Goal: Communication & Community: Answer question/provide support

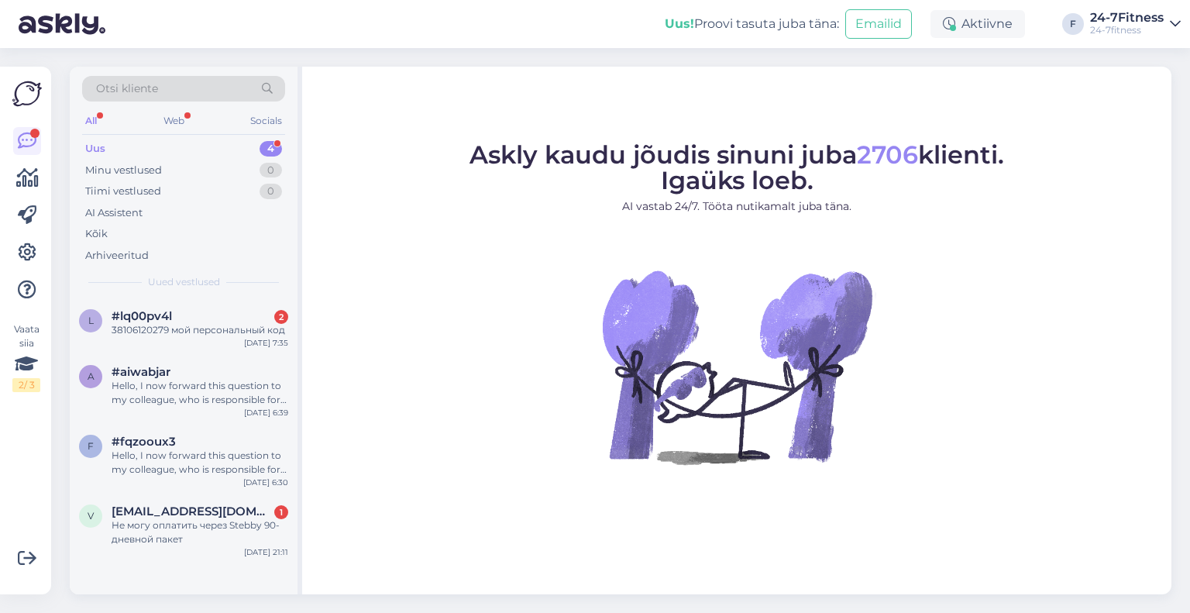
click at [146, 146] on div "Uus 4" at bounding box center [183, 149] width 203 height 22
click at [156, 532] on div "Не могу оплатить через Stebby 90-дневной пакет" at bounding box center [200, 532] width 177 height 28
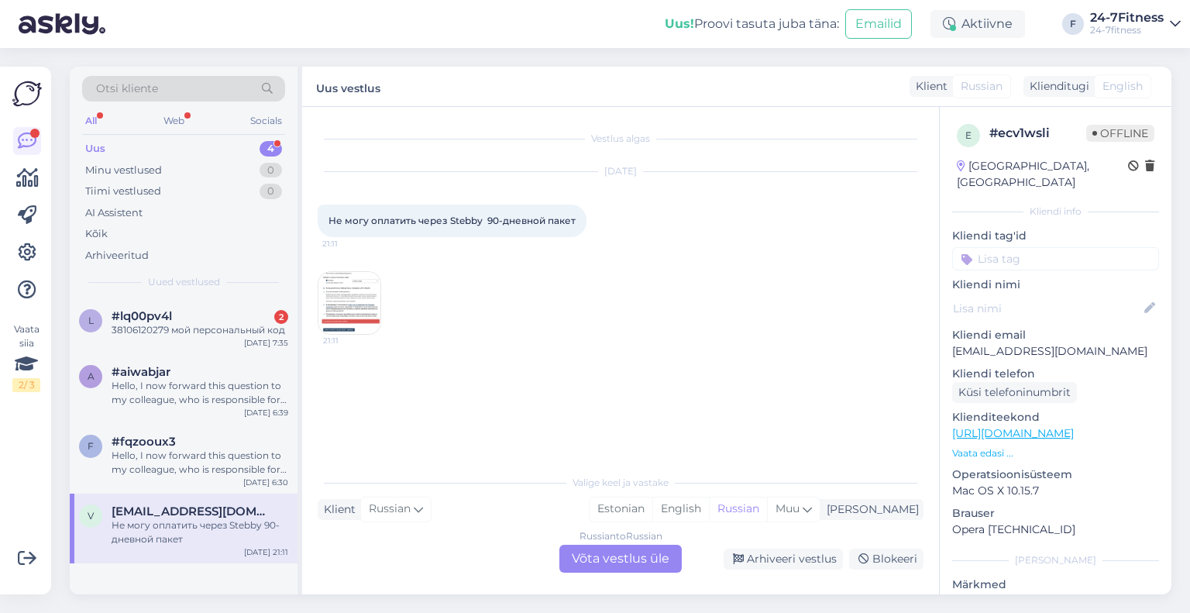
click at [370, 300] on img at bounding box center [349, 303] width 62 height 62
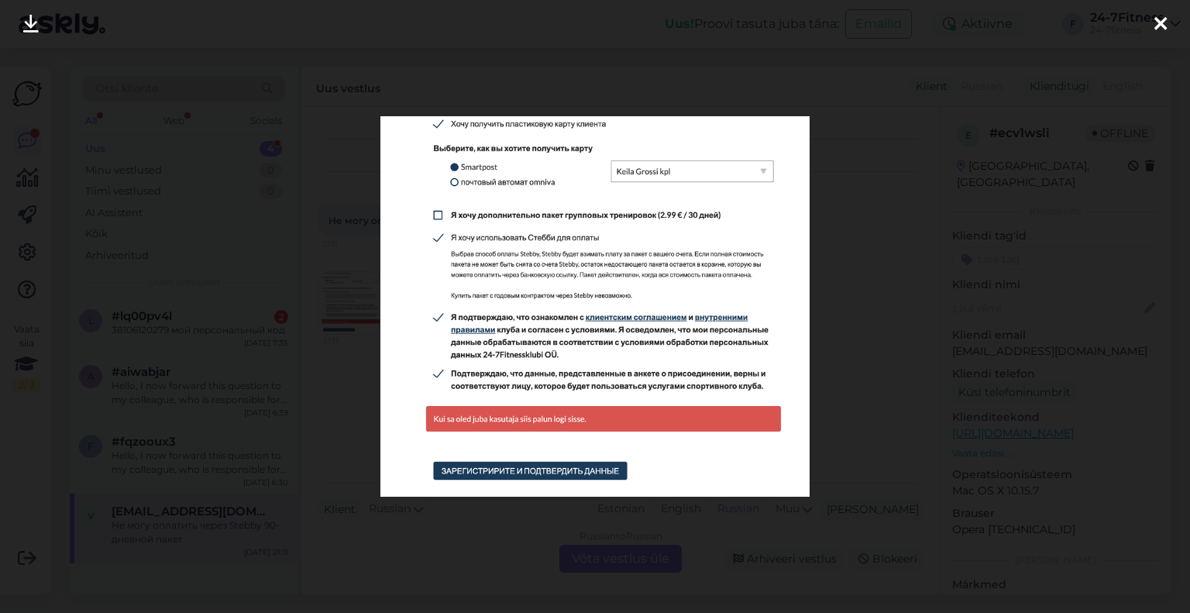
click at [835, 219] on div at bounding box center [595, 306] width 1190 height 613
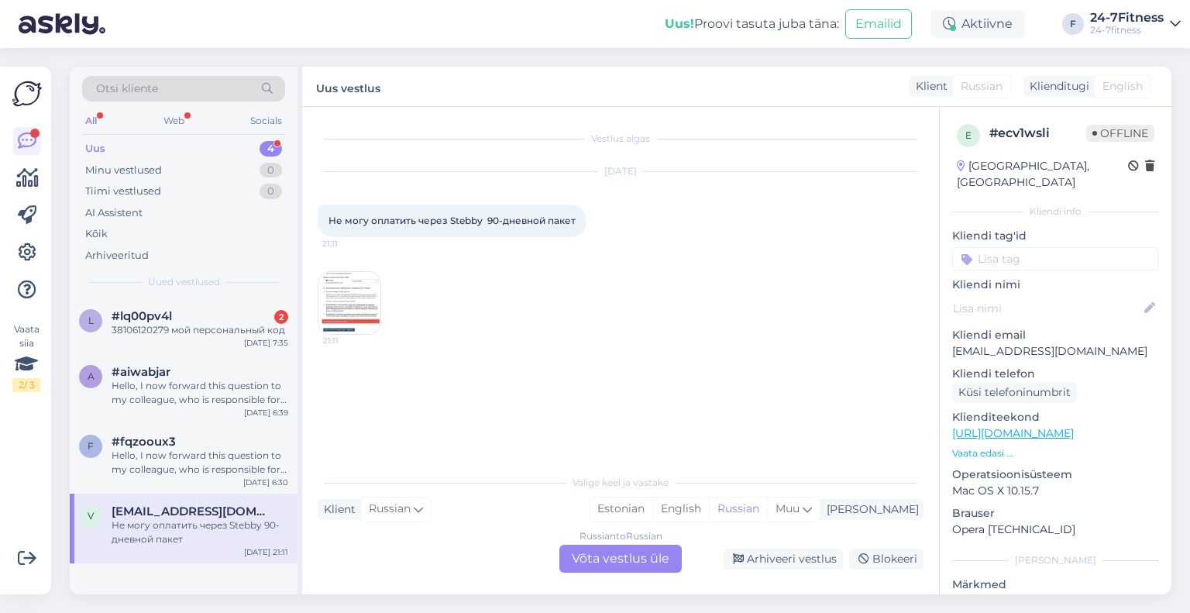
click at [632, 554] on div "Russian to Russian Võta vestlus üle" at bounding box center [620, 559] width 122 height 28
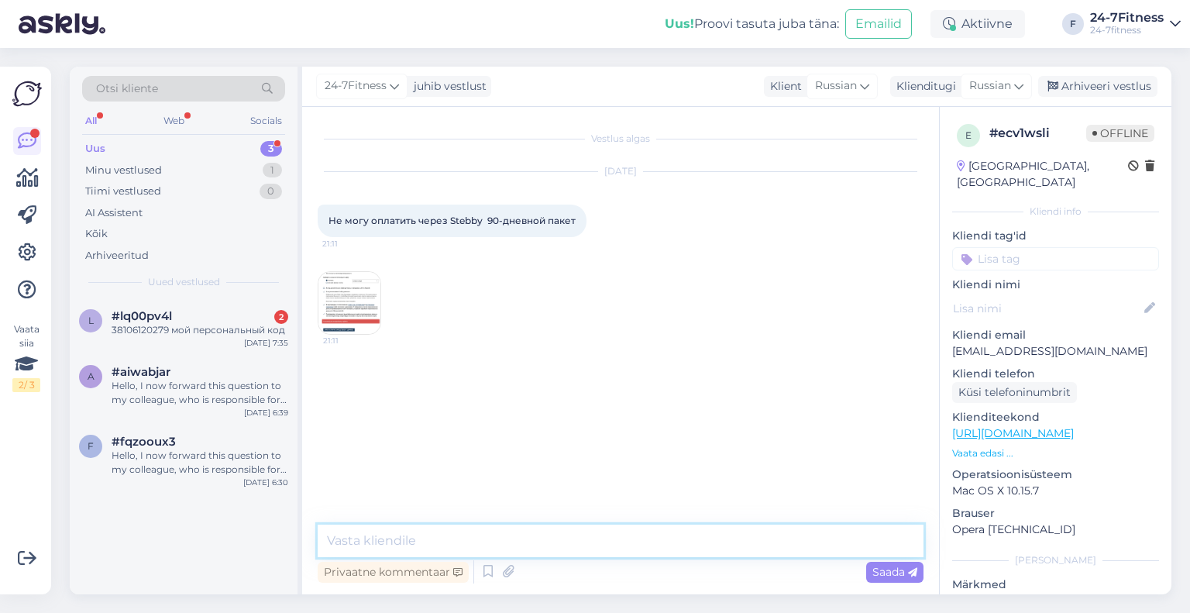
click at [632, 554] on textarea at bounding box center [621, 540] width 606 height 33
click at [971, 88] on span "Russian" at bounding box center [990, 85] width 42 height 17
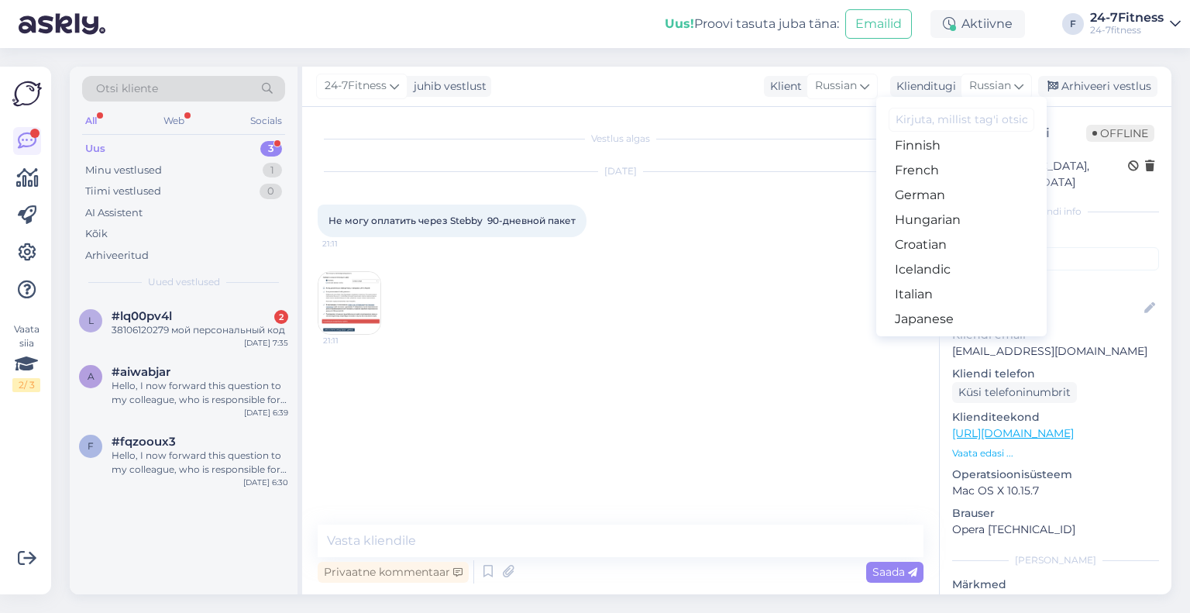
scroll to position [155, 0]
click at [942, 204] on link "Estonian" at bounding box center [961, 198] width 170 height 25
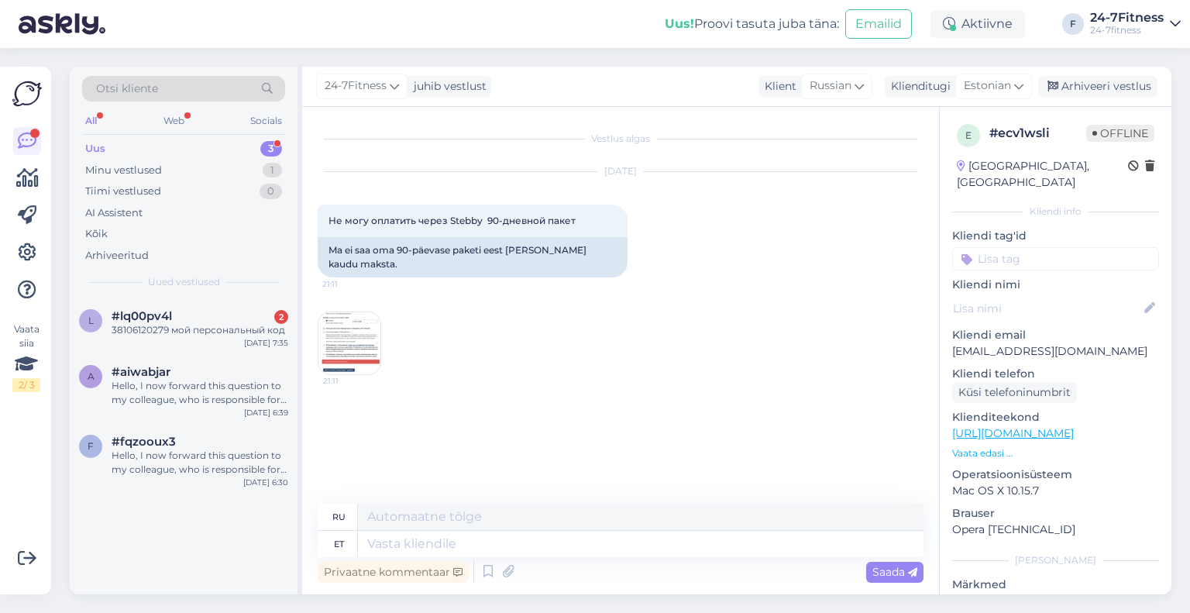
click at [369, 339] on img at bounding box center [349, 343] width 62 height 62
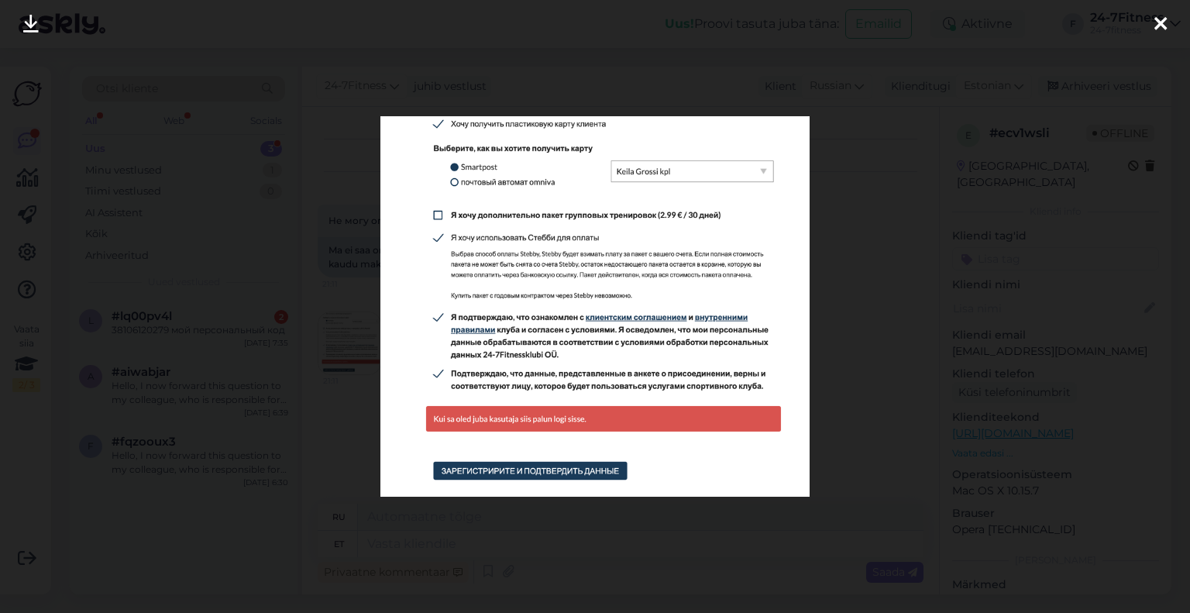
click at [911, 168] on div at bounding box center [595, 306] width 1190 height 613
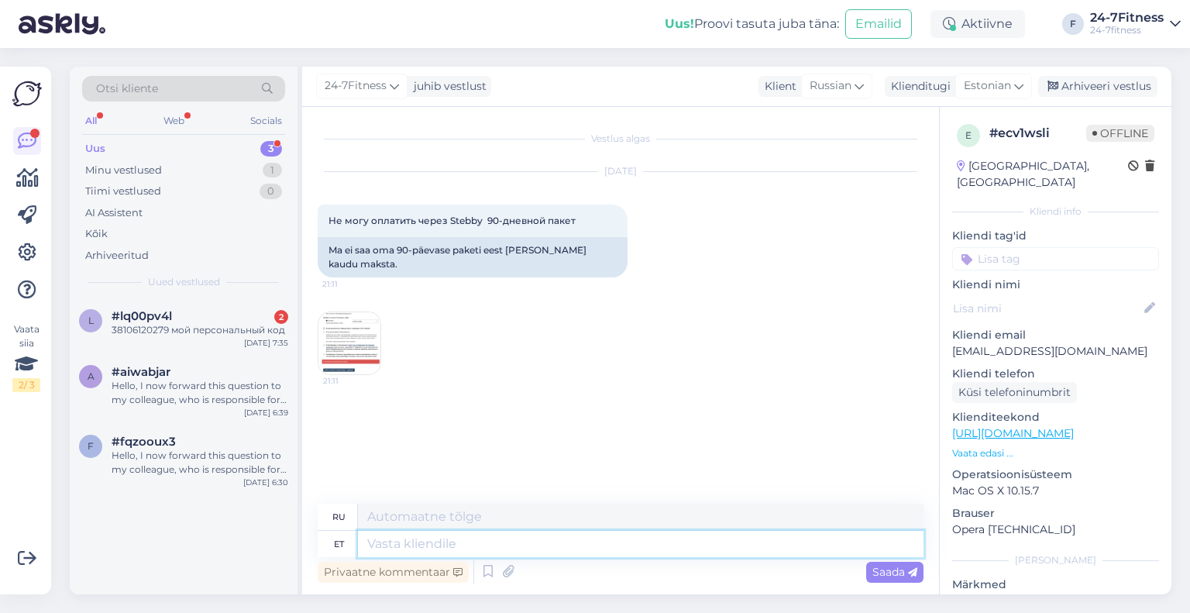
drag, startPoint x: 471, startPoint y: 541, endPoint x: 479, endPoint y: 522, distance: 20.9
click at [470, 541] on textarea at bounding box center [640, 544] width 565 height 26
type textarea "Tere! Kod"
type textarea "Привет!"
type textarea "Tere! Koduleht [PERSON_NAME]"
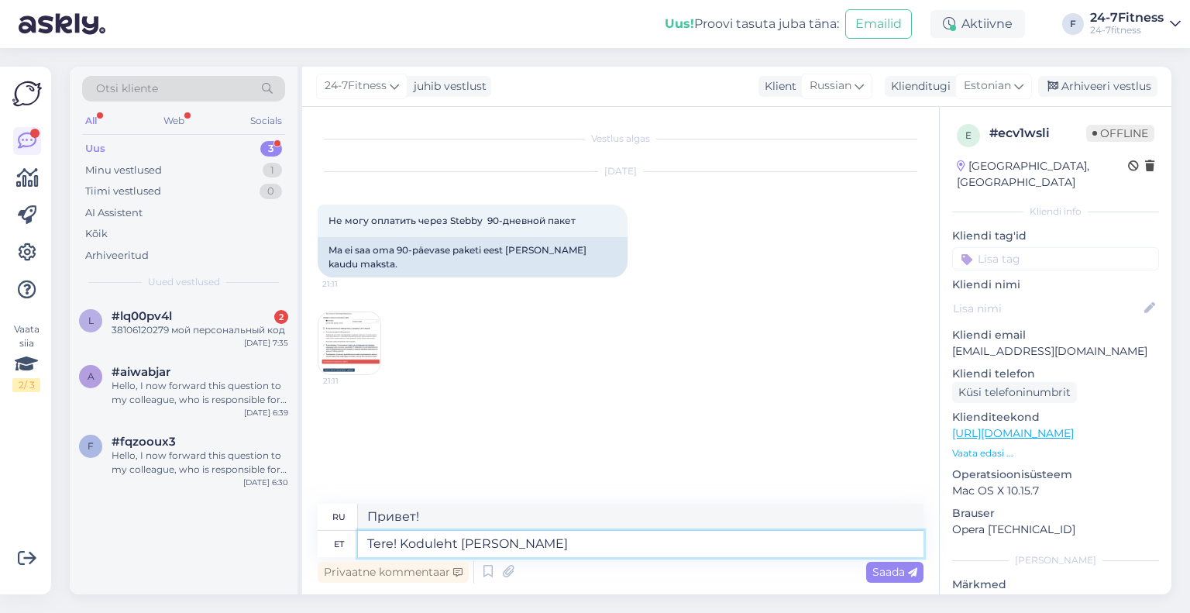
type textarea "Привет! Домашняя страница"
type textarea "Tere! Koduleht [PERSON_NAME]"
type textarea "Привет! Домашняя страница [PERSON_NAME]"
type textarea "Tere! Koduleht annab T"
type textarea "Здравствуйте! На сайте представлена"
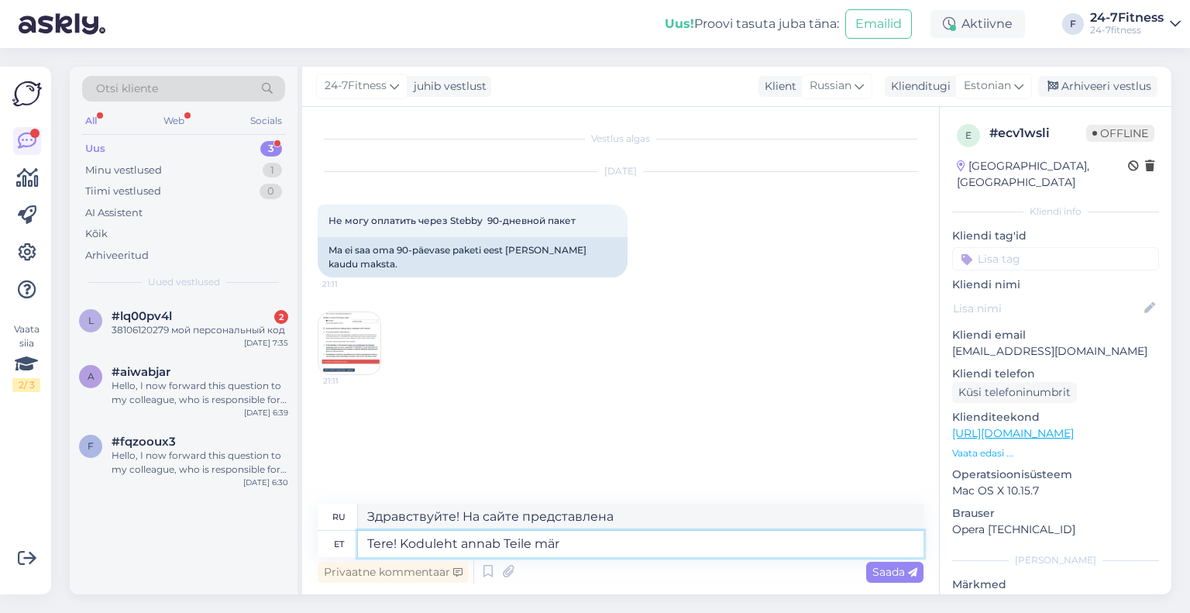
type textarea "Tere! Koduleht annab Teile [PERSON_NAME]"
type textarea "Здравствуйте! Сайт предоставляет вам"
type textarea "Tere! Koduleht annab Teile [PERSON_NAME], et"
type textarea "Здравствуйте! На главной странице вы найдете информацию:"
type textarea "Tere! Koduleht annab Teile [PERSON_NAME], et Te"
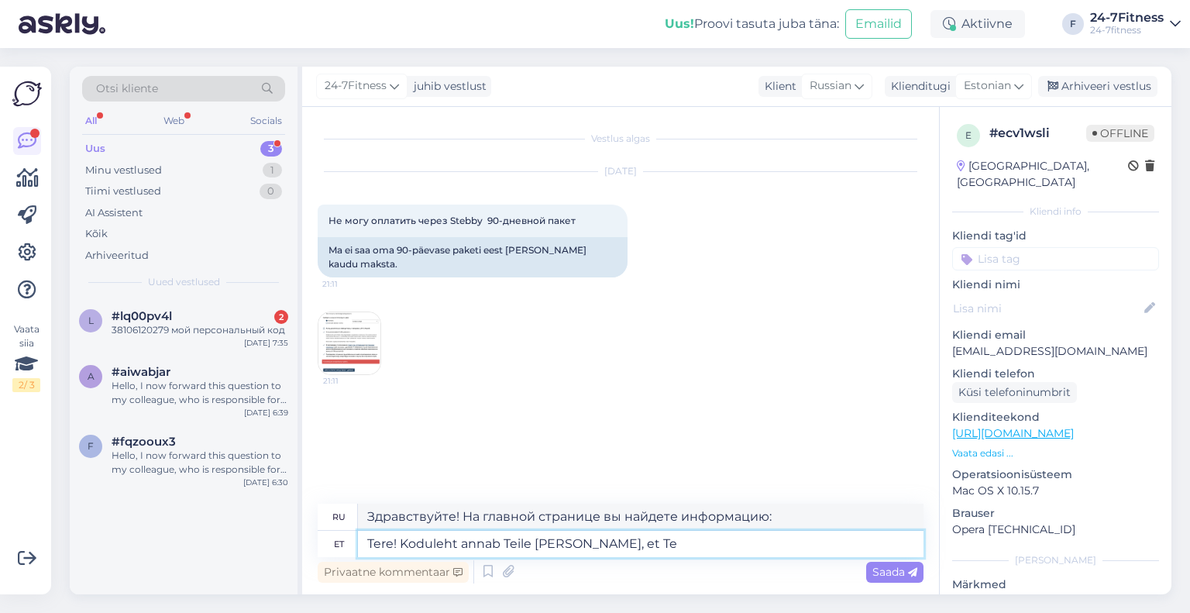
type textarea "Здравствуйте! Сайт сообщает вам, что"
type textarea "Tere! Koduleht annab Teile [PERSON_NAME], et Te ol"
type textarea "Здравствуйте! Сайт сообщает вам, что вы"
type textarea "Tere! Koduleht annab Teile [PERSON_NAME], et Te [PERSON_NAME] v"
type textarea "Здравствуйте! Сайт уведомляет вас о том, что вы уже вошли в систему."
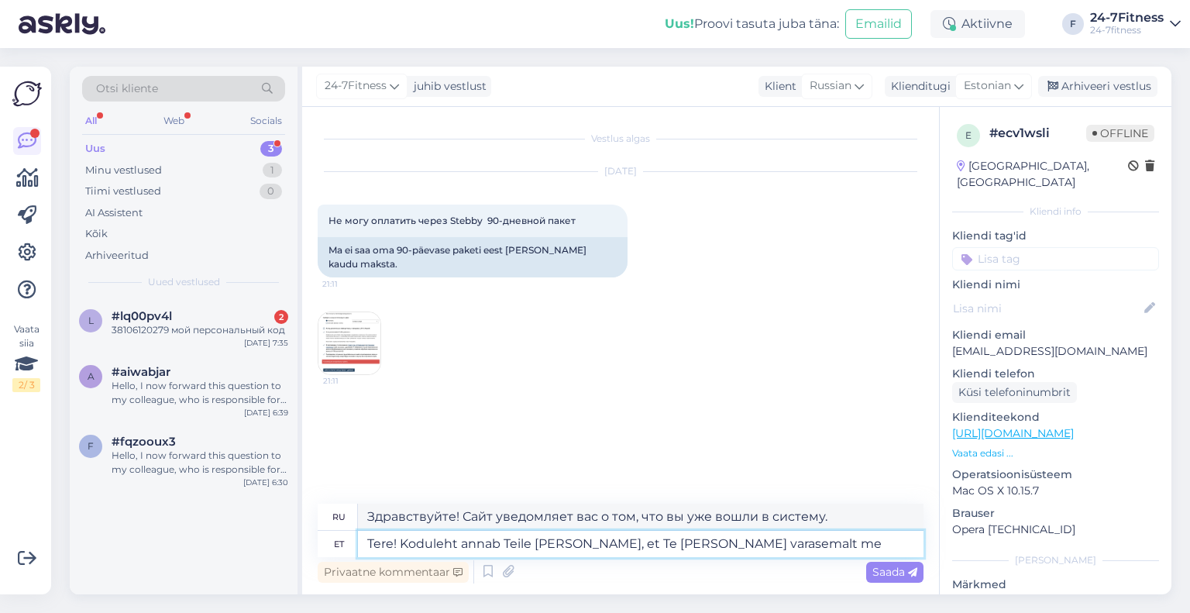
type textarea "Tere! Koduleht annab Teile [PERSON_NAME], et Te [PERSON_NAME] varasemalt mei"
type textarea "Здравствуйте! Сайт уведомляет вас о том, что вы уже были"
type textarea "Tere! Koduleht annab Teile [PERSON_NAME], et Te [PERSON_NAME] varasemalt meie s…"
type textarea "Здравствуйте! Сайт сообщает вам, что вы уже посещали нас раньше."
type textarea "Tere! Koduleht annab Teile [PERSON_NAME], et Te [PERSON_NAME] varasemalt meie s…"
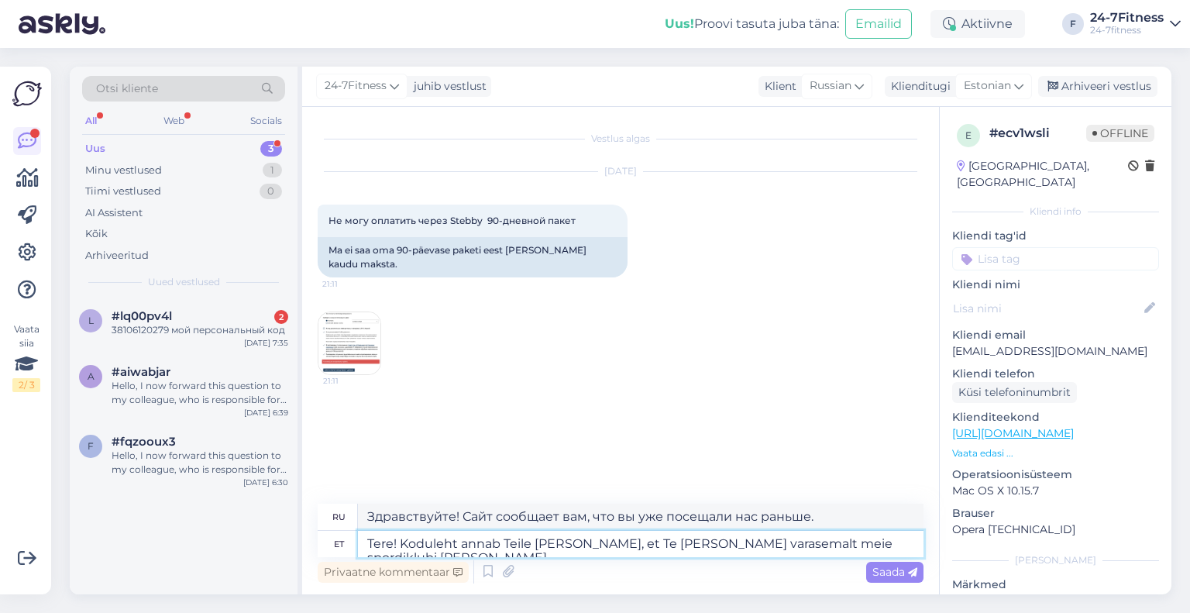
type textarea "Здравствуйте! На сайте указано, что вы уже являетесь членом нашего спортивного …"
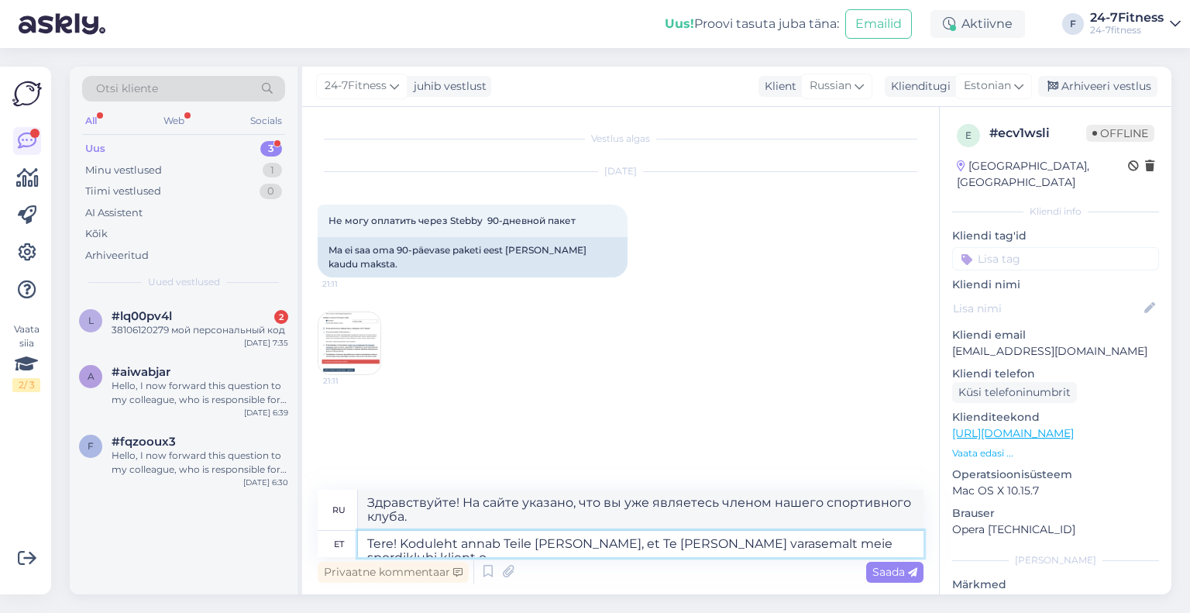
type textarea "Tere! Koduleht annab Teile [PERSON_NAME], et Te [PERSON_NAME] varasemalt meie s…"
type textarea "Здравствуйте! На сайте указано, что вы уже являетесь клиентом нашего спортивног…"
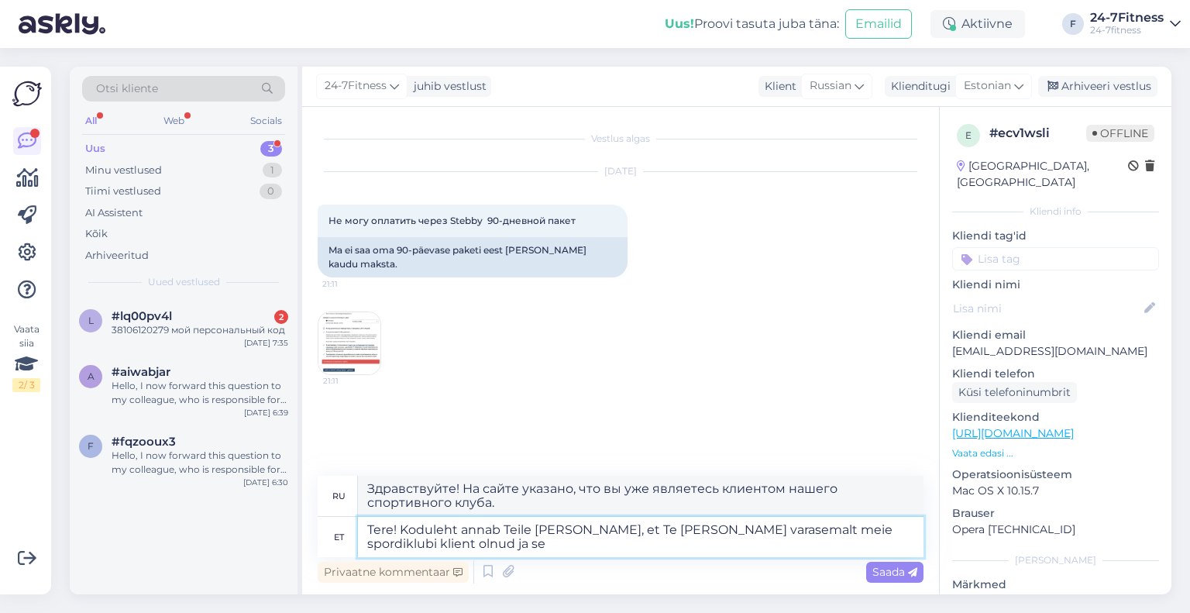
type textarea "Tere! Koduleht annab Teile [PERSON_NAME], et Te [PERSON_NAME] varasemalt meie s…"
type textarea "Здравствуйте! На сайте сообщается, что вы уже являетесь клиентом нашего спортив…"
type textarea "Tere! Koduleht annab Teile [PERSON_NAME], et Te [PERSON_NAME] varasemalt meie s…"
type textarea "Здравствуйте! Сайт сообщает вам, что вы уже являетесь клиентом нашего спортивно…"
type textarea "Tere! Koduleht annab Teile [PERSON_NAME], et Te [PERSON_NAME] varasemalt meie s…"
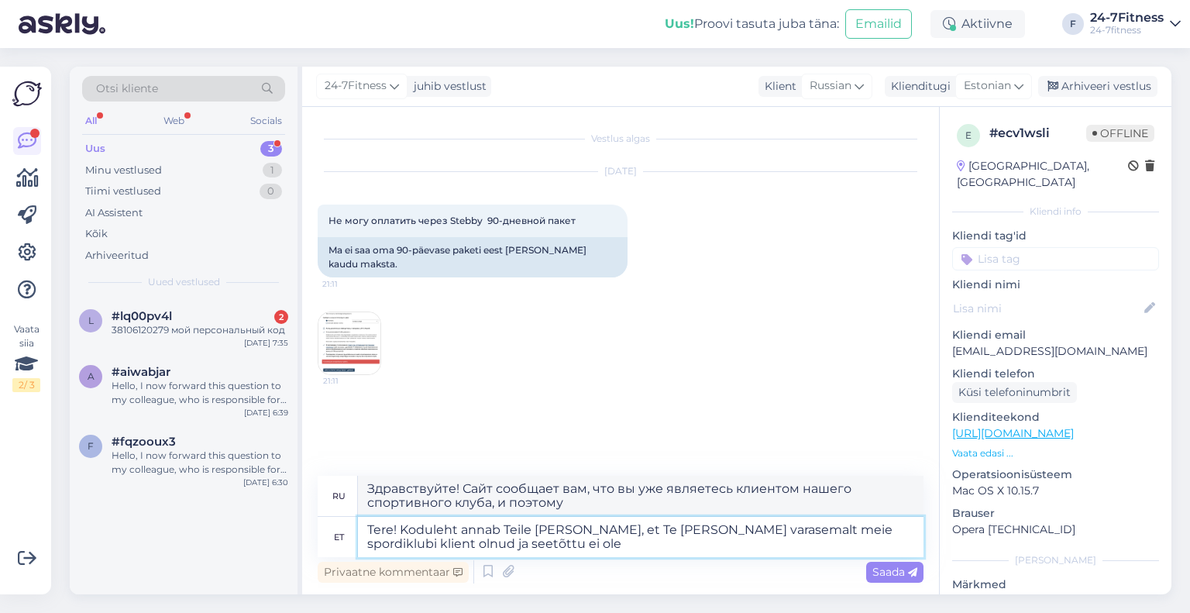
type textarea "Здравствуйте! Сайт сообщает вам, что вы уже являетесь клиентом нашего спортивно…"
type textarea "Tere! Koduleht annab Teile [PERSON_NAME], et Te [PERSON_NAME] varasemalt meie s…"
type textarea "Здравствуйте! Сайт сообщает вам, что вы уже являетесь клиентом нашего спортивно…"
type textarea "Tere! Koduleht annab Teile [PERSON_NAME], et Te [PERSON_NAME] varasemalt meie s…"
type textarea "Здравствуйте! Сайт сообщает вам, что вы уже являетесь клиентом нашего спортивно…"
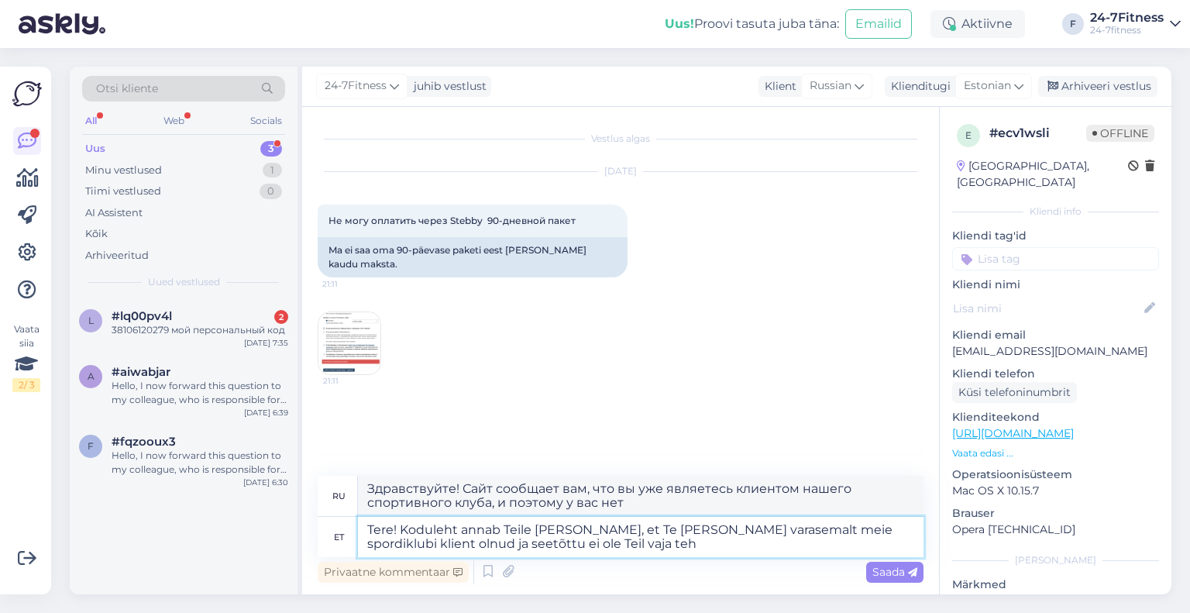
type textarea "Tere! Koduleht annab Teile [PERSON_NAME], et Te [PERSON_NAME] varasemalt meie s…"
type textarea "Здравствуйте! Сайт сообщает вам, что вы уже являетесь клиентом нашего спортивно…"
type textarea "Tere! Koduleht annab Teile [PERSON_NAME], et Te [PERSON_NAME] varasemalt meie s…"
type textarea "Здравствуйте! На сайте указано, что вы уже являетесь клиентом нашего спортивног…"
type textarea "Tere! Koduleht annab Teile [PERSON_NAME], et Te [PERSON_NAME] varasemalt meie s…"
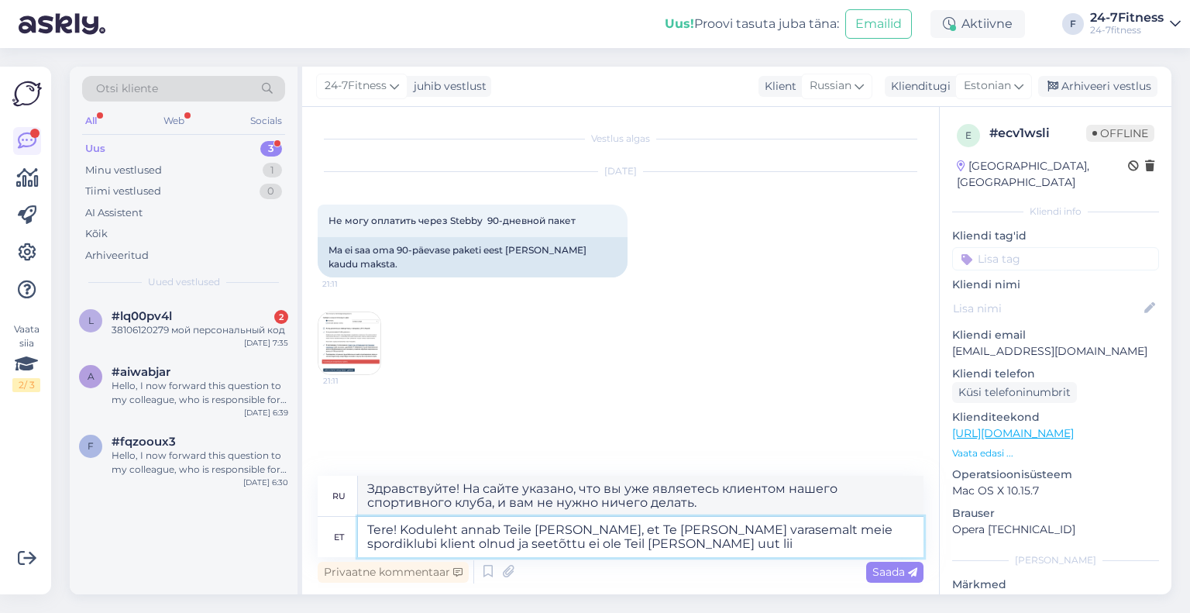
type textarea "Здравствуйте! На сайте указано, что вы уже являетесь клиентом нашего спортивног…"
type textarea "Tere! Koduleht annab Teile [PERSON_NAME], et Te [PERSON_NAME] varasemalt meie s…"
type textarea "Здравствуйте! Сайт сообщает, что вы уже являетесь клиентом нашего спортивного к…"
type textarea "Tere! Koduleht annab Teile [PERSON_NAME], et Te [PERSON_NAME] varasemalt meie s…"
type textarea "Здравствуйте! Сайт сообщает вам, что вы уже являетесь клиентом нашего спортивно…"
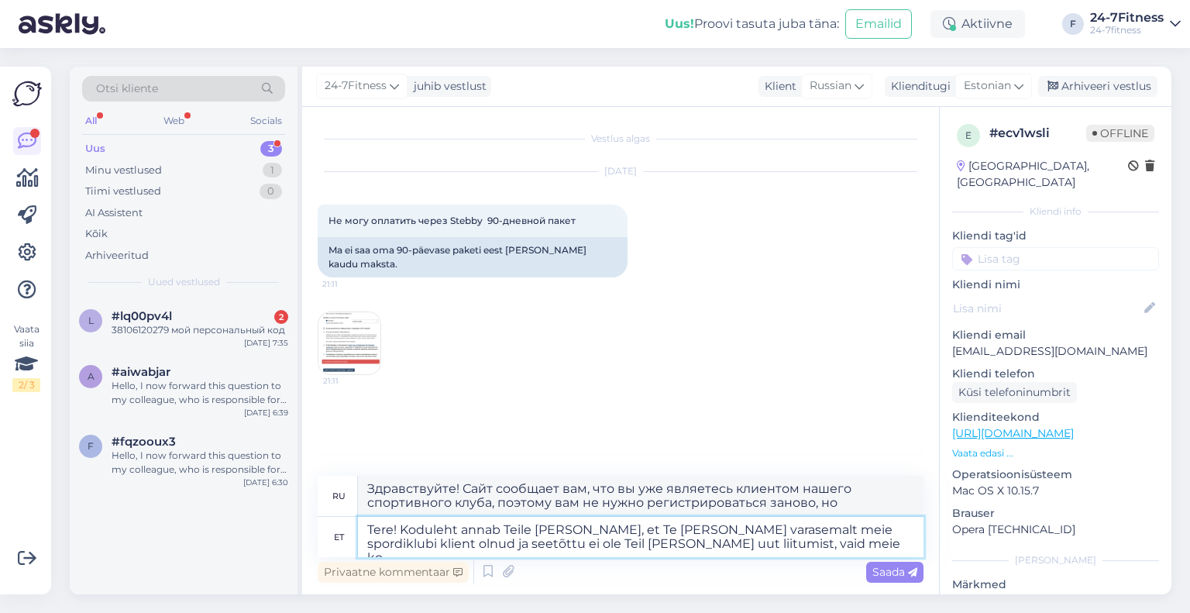
type textarea "Tere! Koduleht annab Teile [PERSON_NAME], et Te [PERSON_NAME] varasemalt meie s…"
type textarea "Здравствуйте! На сайте указано, что вы уже были клиентом нашего спортивного клу…"
type textarea "Tere! Koduleht annab Teile [PERSON_NAME], et Te [PERSON_NAME] varasemalt meie s…"
type textarea "Здравствуйте! Сайт сообщает вам, что вы уже были клиентом нашего спортивного кл…"
type textarea "Tere! Koduleht annab Teile [PERSON_NAME], et Te [PERSON_NAME] varasemalt meie s…"
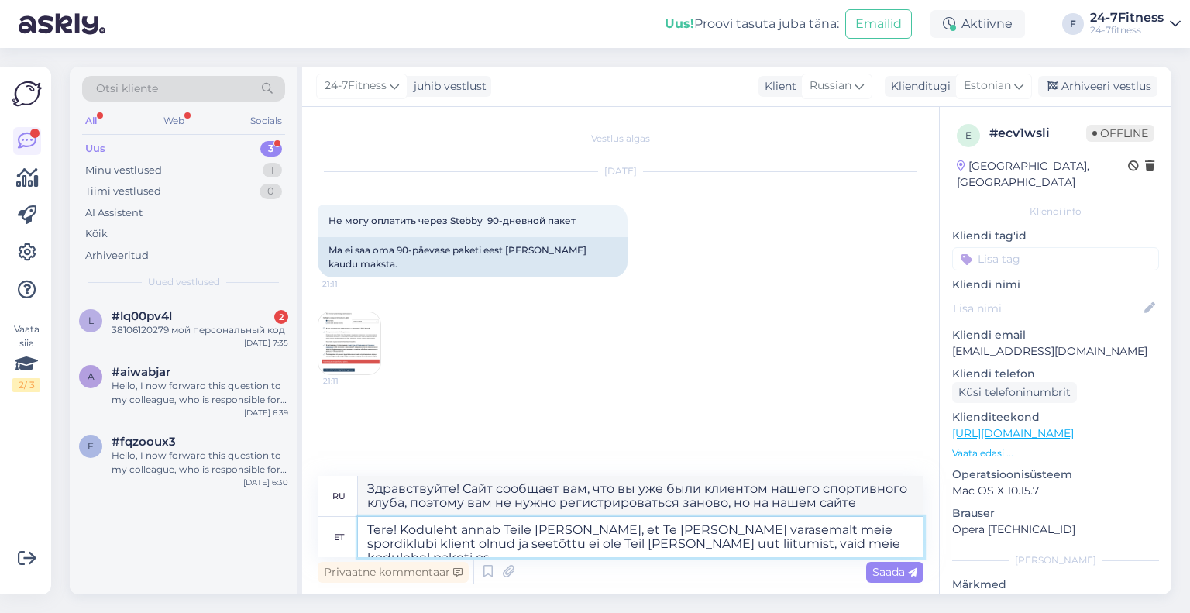
type textarea "Здравствуйте! На сайте указано, что вы уже были клиентом нашего спортивного клу…"
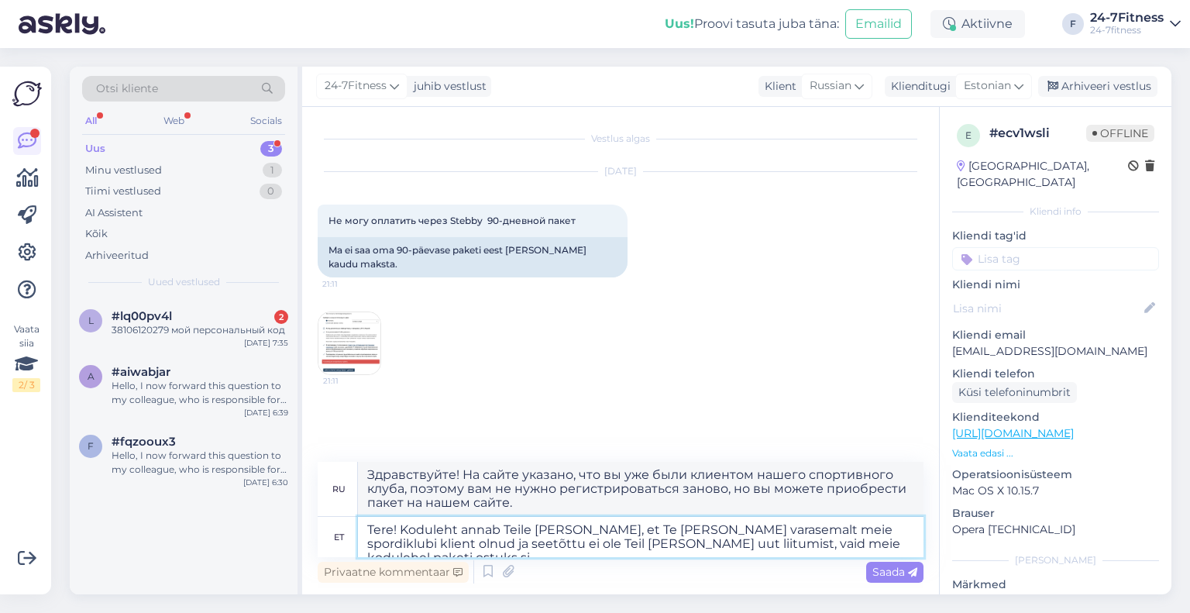
type textarea "Tere! Koduleht annab Teile [PERSON_NAME], et Te [PERSON_NAME] varasemalt meie s…"
type textarea "Здравствуйте! На сайте указано, что вы уже являетесь клиентом нашего спортивног…"
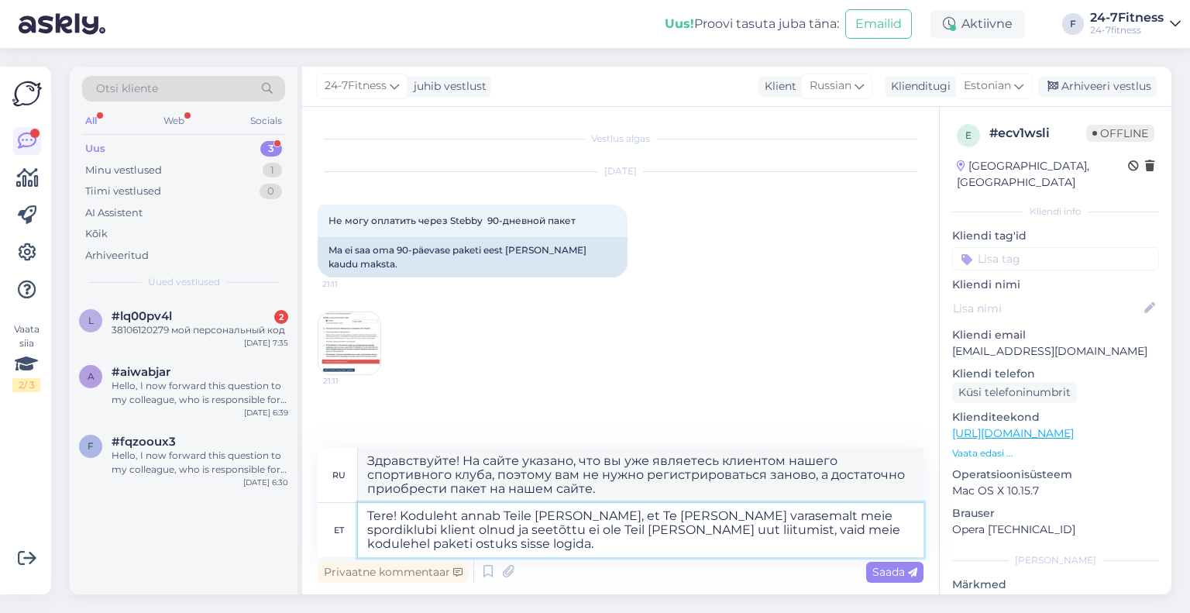
type textarea "Tere! Koduleht annab Teile [PERSON_NAME], et Te [PERSON_NAME] varasemalt meie s…"
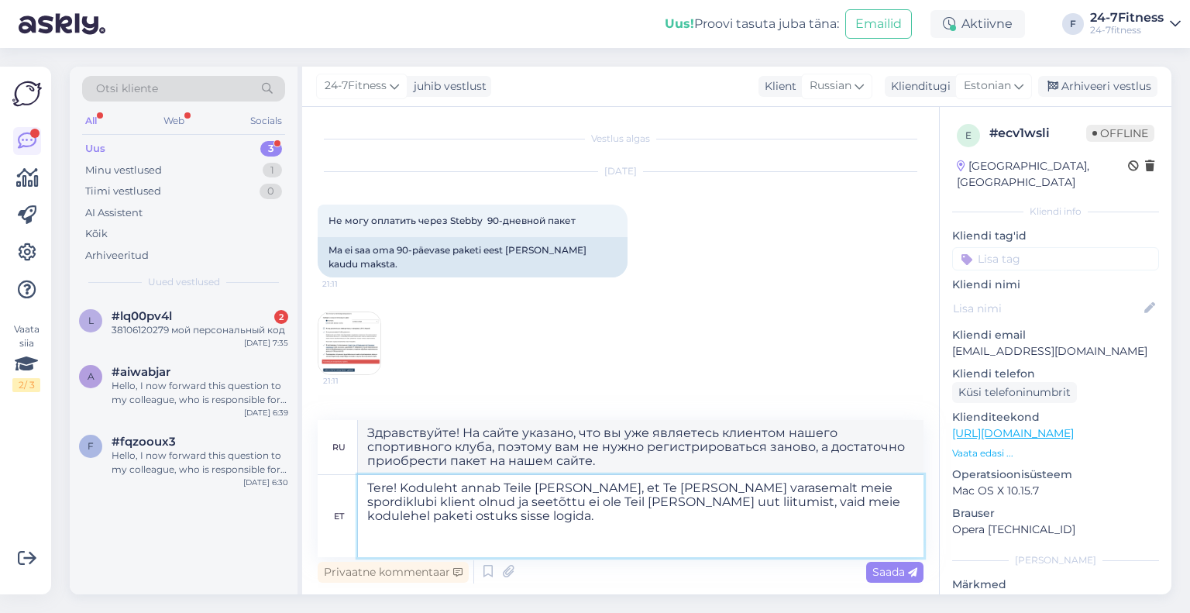
type textarea "Здравствуйте! Сайт сообщит вам, что вы уже были клиентом нашего спортивного клу…"
paste textarea "Kui soovite paketi ostmiseks kasutada Stebby krediiti, siis palun logige sisse …"
type textarea "Tere! Koduleht annab Teile [PERSON_NAME], et Te [PERSON_NAME] varasemalt meie s…"
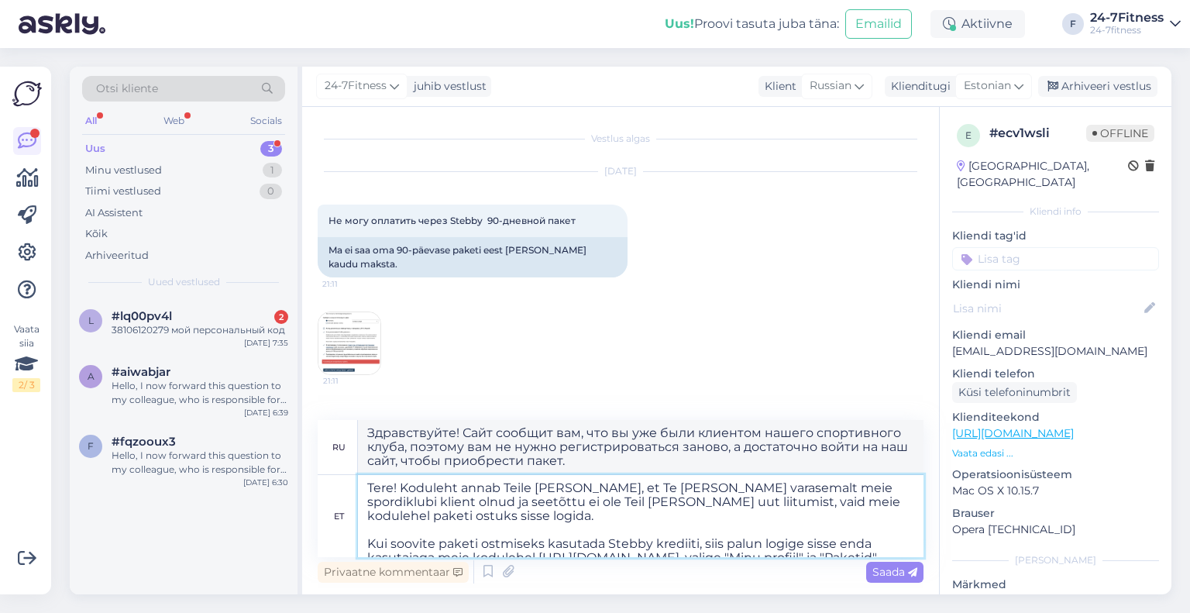
scroll to position [20, 0]
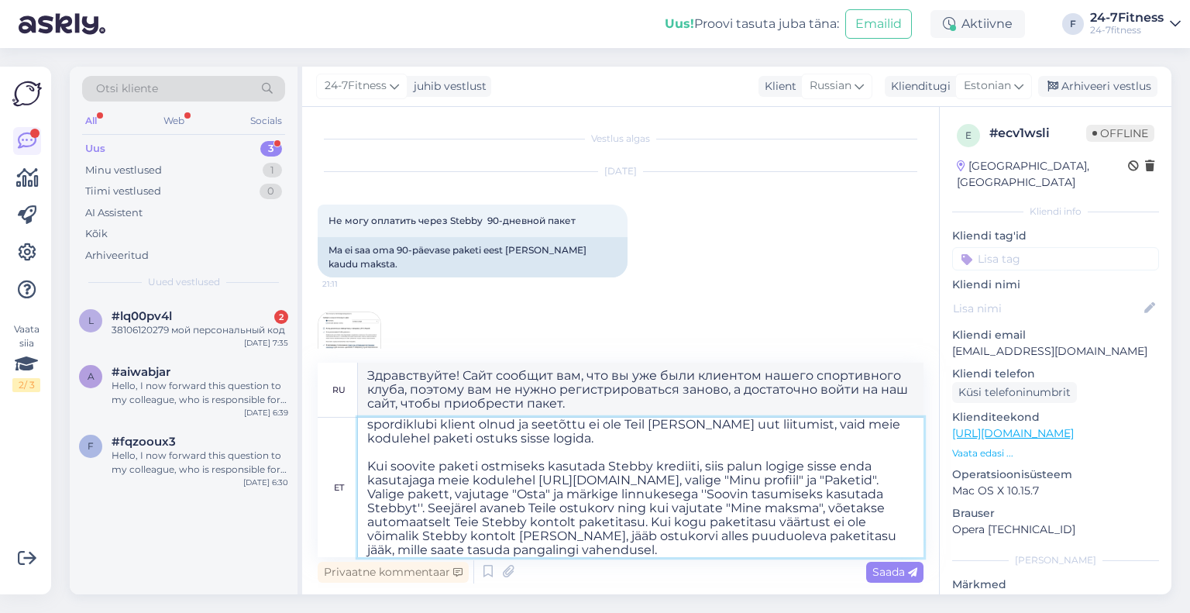
type textarea "Loremipsumdo! Sita consect adi, eli se doe temporinc utlabore etdolo magnaaliqu…"
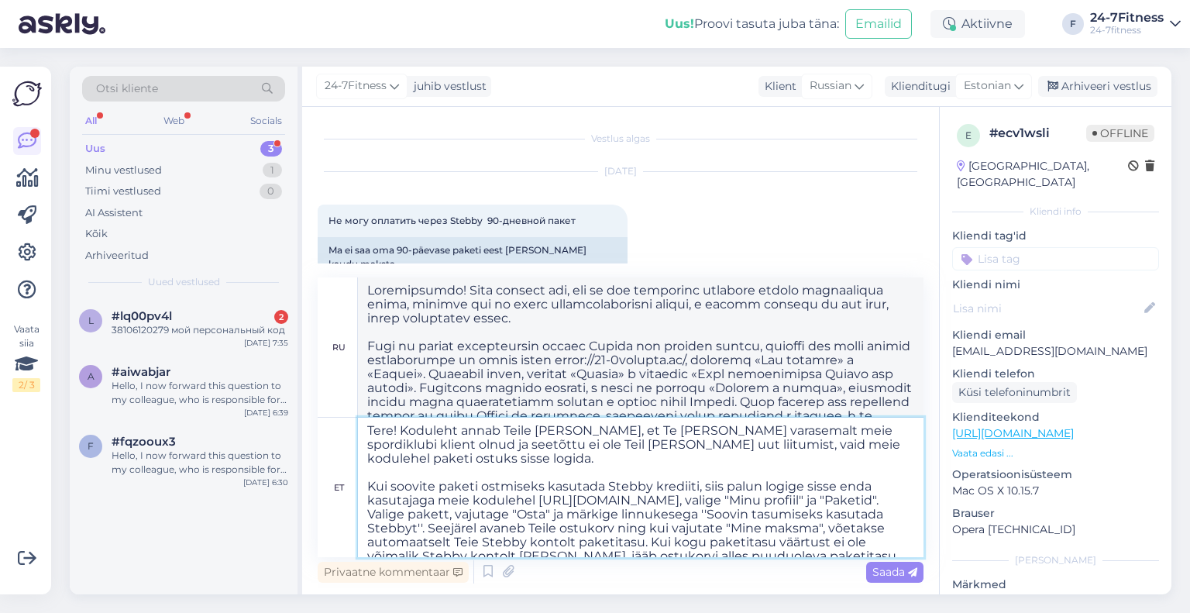
scroll to position [40, 0]
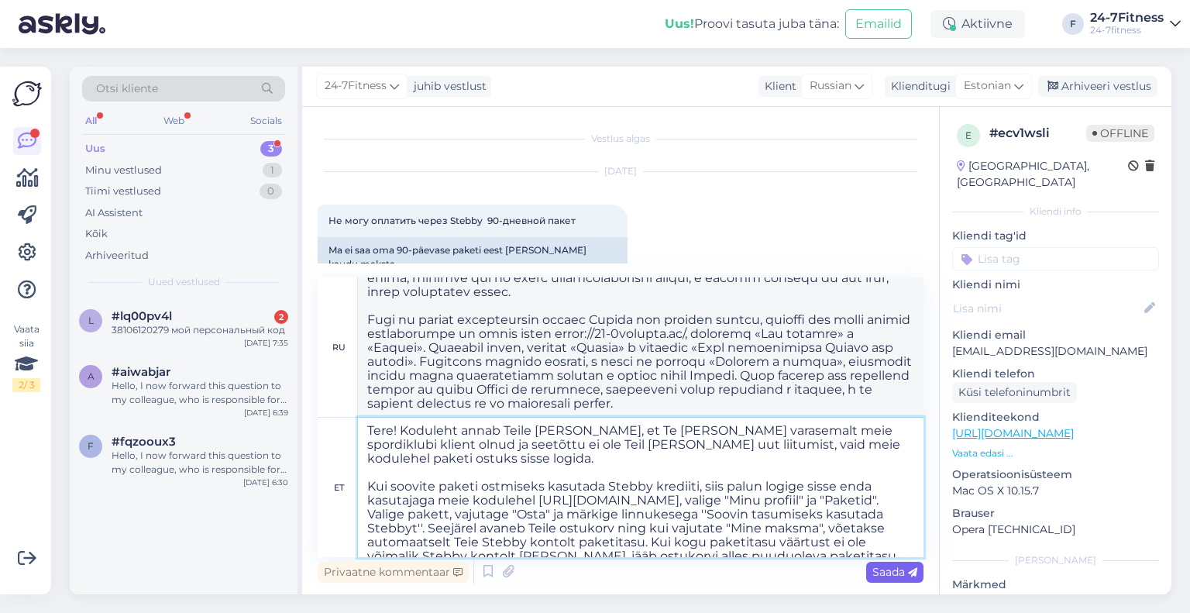
type textarea "Tere! Koduleht annab Teile [PERSON_NAME], et Te [PERSON_NAME] varasemalt meie s…"
click at [886, 574] on span "Saada" at bounding box center [894, 572] width 45 height 14
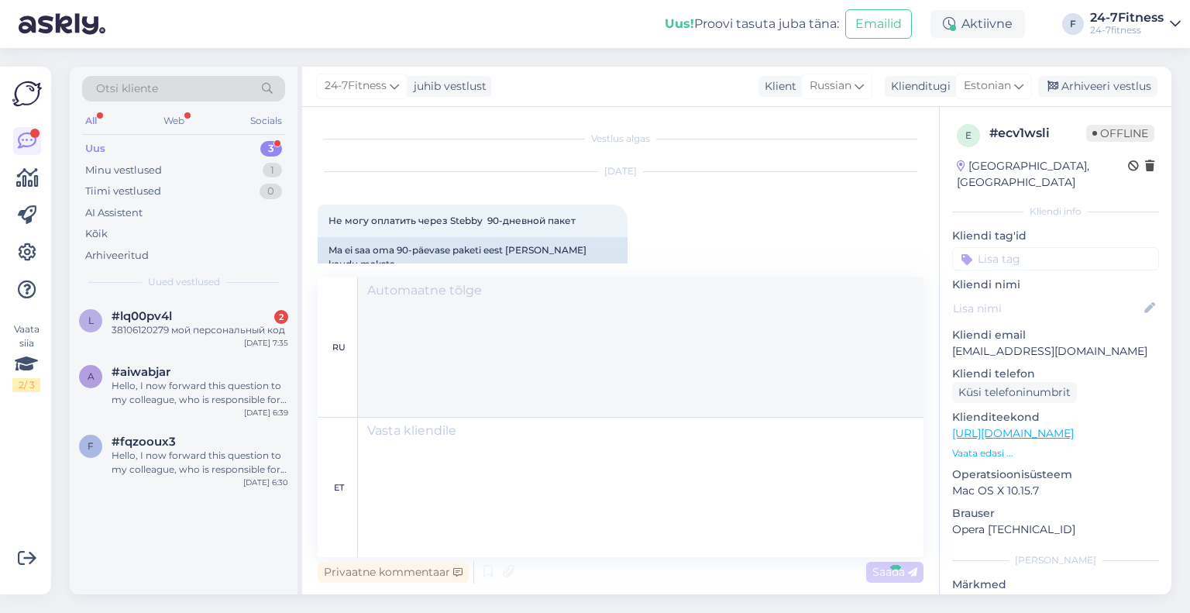
scroll to position [0, 0]
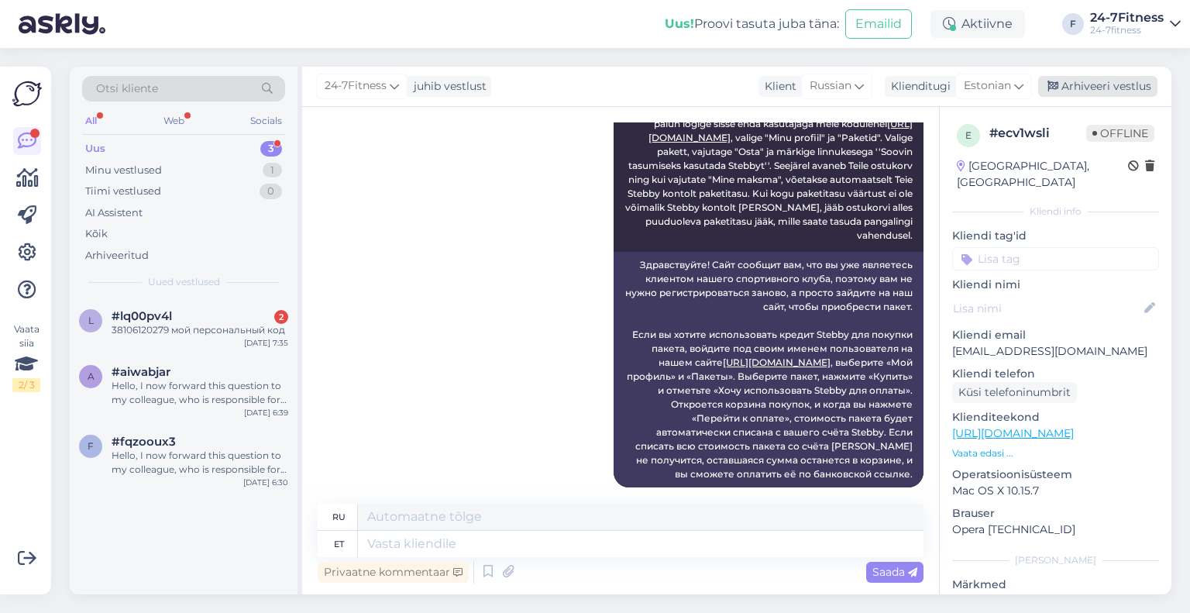
click at [1086, 89] on div "Arhiveeri vestlus" at bounding box center [1097, 86] width 119 height 21
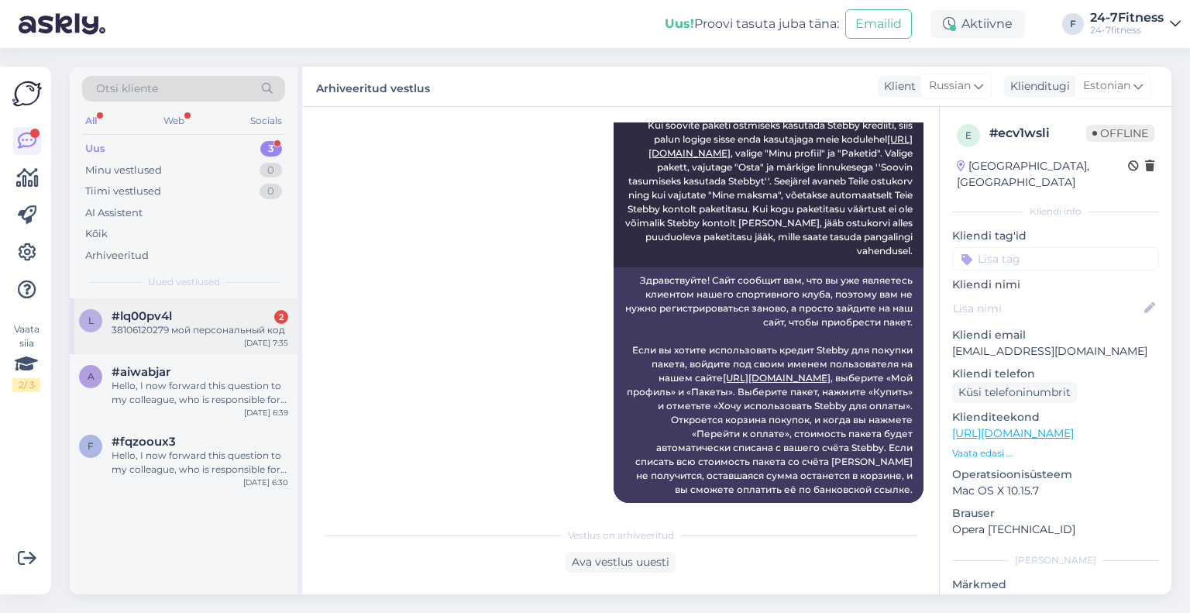
click at [227, 326] on div "38106120279 мой персональный код" at bounding box center [200, 330] width 177 height 14
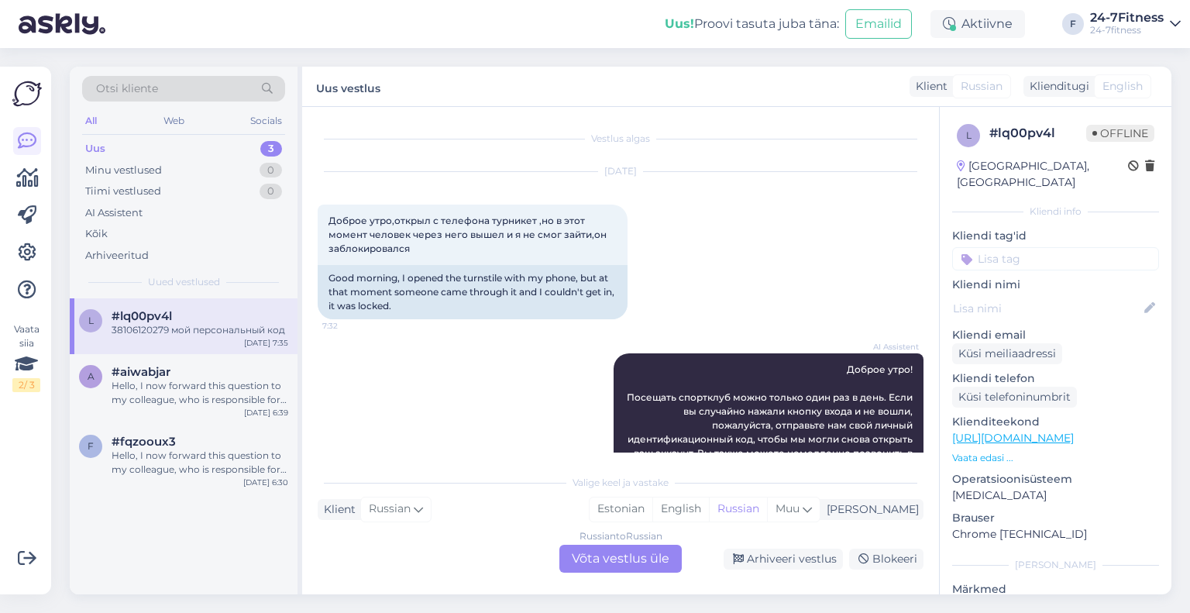
scroll to position [276, 0]
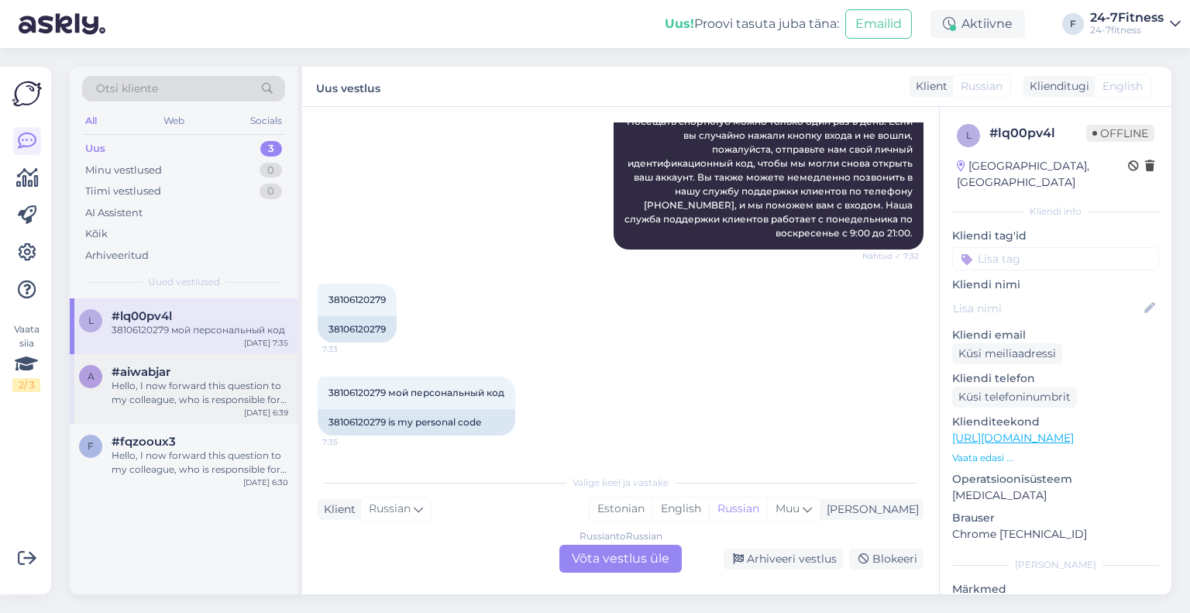
click at [165, 400] on div "Hello, I now forward this question to my colleague, who is responsible for this…" at bounding box center [200, 393] width 177 height 28
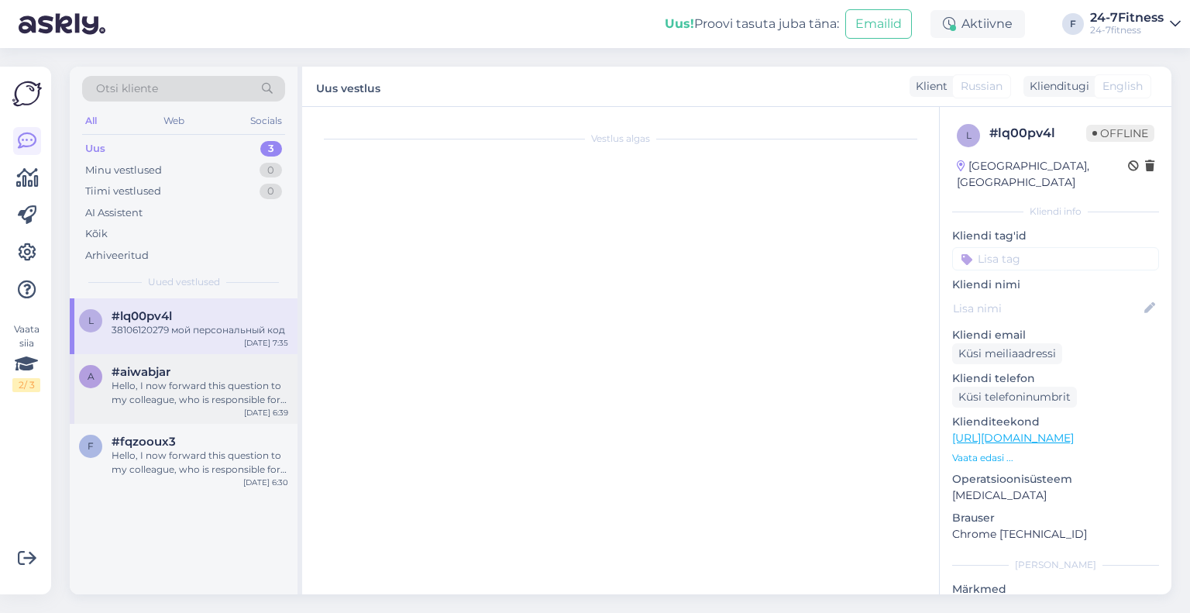
scroll to position [0, 0]
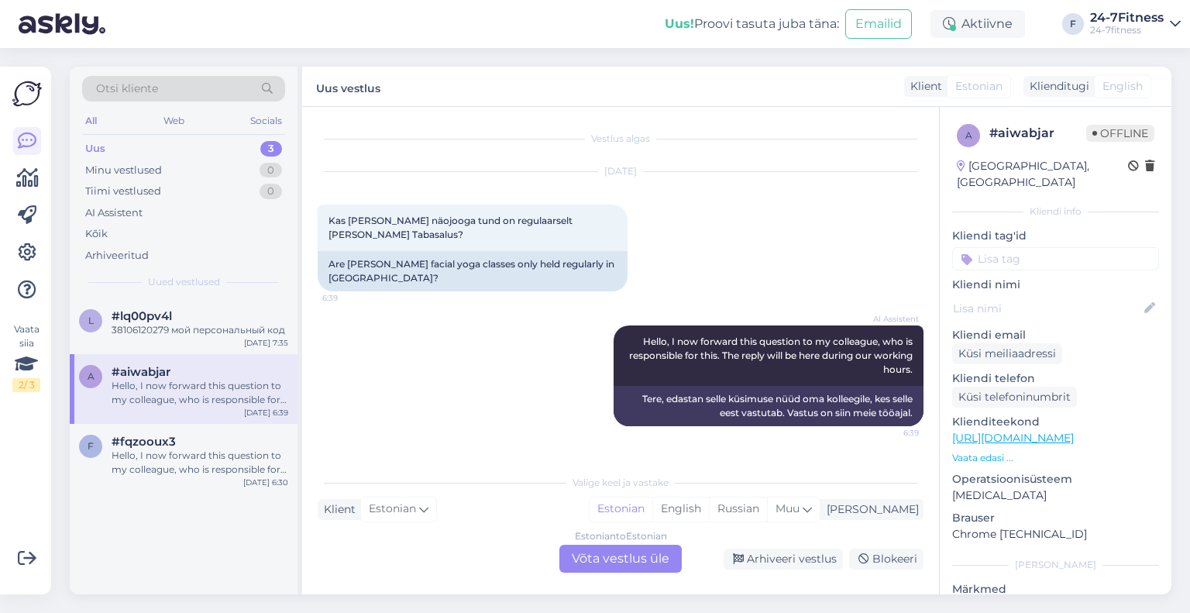
click at [605, 569] on div "Estonian to Estonian Võta vestlus üle" at bounding box center [620, 559] width 122 height 28
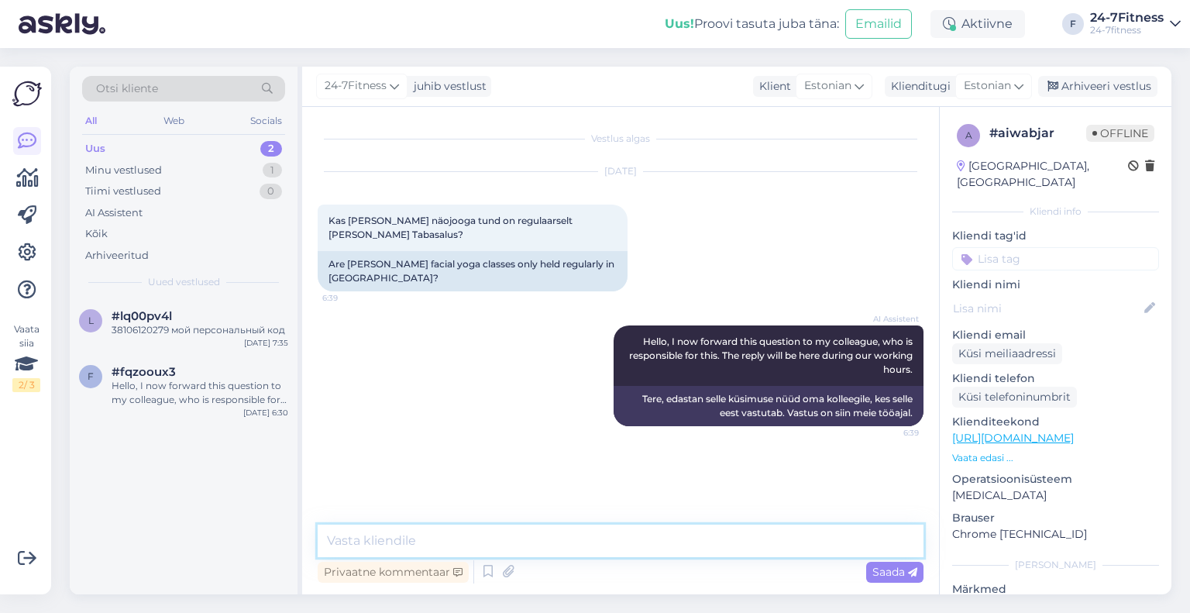
click at [592, 535] on textarea at bounding box center [621, 540] width 606 height 33
paste textarea "[URL][DOMAIN_NAME]"
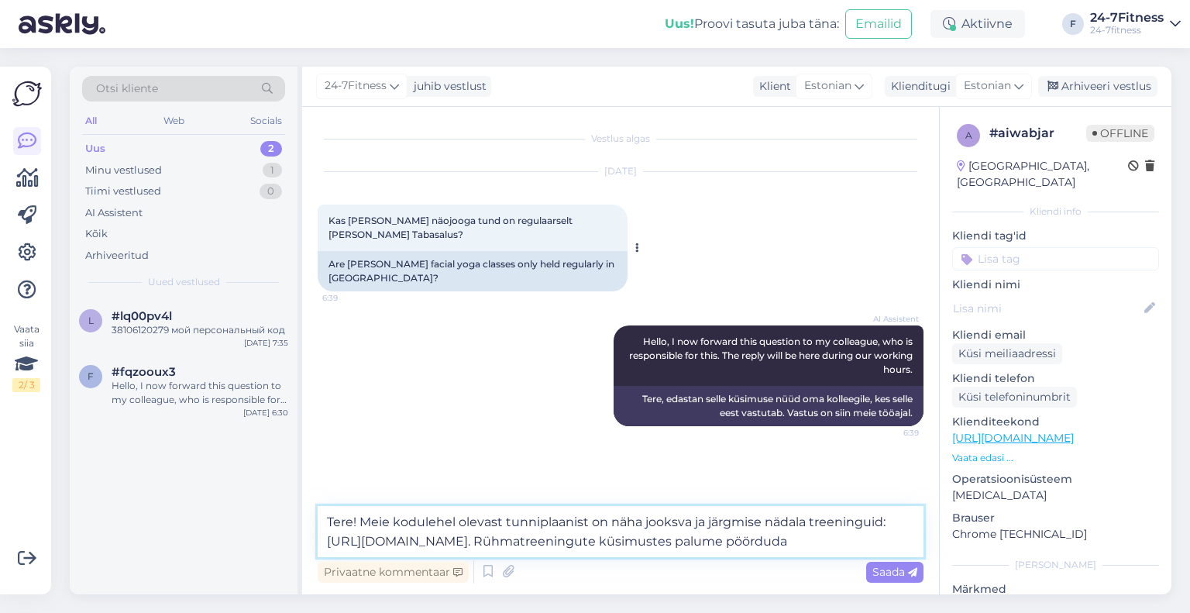
paste textarea "ühmatreeningute juhid"
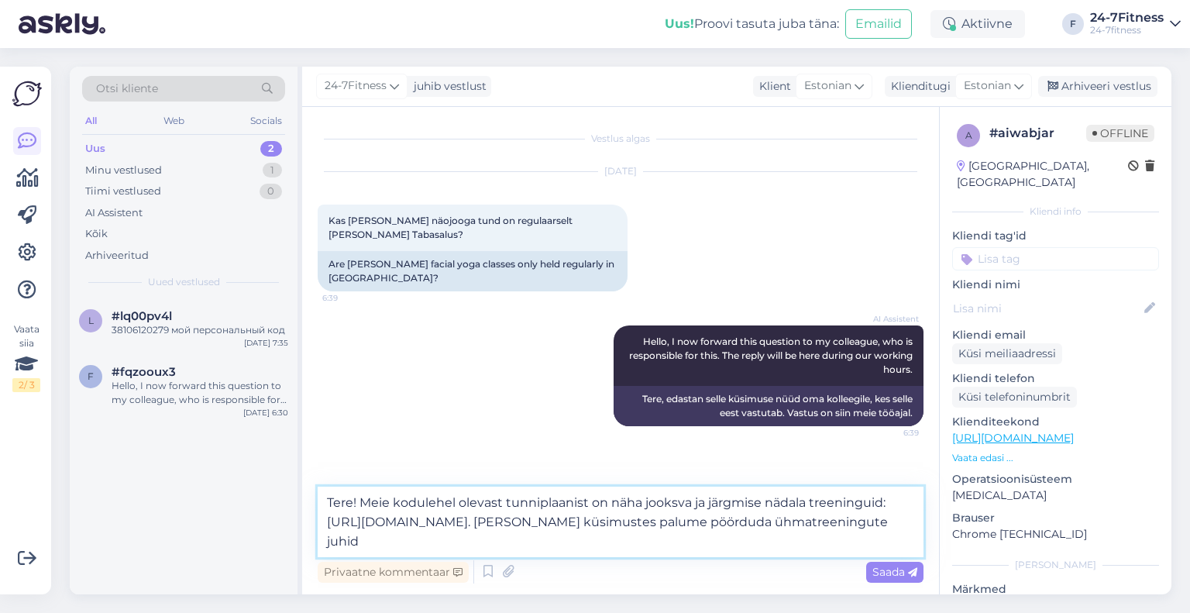
click at [329, 544] on textarea "Tere! Meie kodulehel olevast tunniplaanist on näha jooksva ja järgmise nädala t…" at bounding box center [621, 521] width 606 height 70
click at [466, 542] on textarea "Tere! Meie kodulehel olevast tunniplaanist on näha jooksva ja järgmise nädala t…" at bounding box center [621, 521] width 606 height 70
click at [494, 541] on textarea "Tere! Meie kodulehel olevast tunniplaanist on näha jooksva ja järgmise nädala t…" at bounding box center [621, 521] width 606 height 70
paste textarea "[PERSON_NAME]"
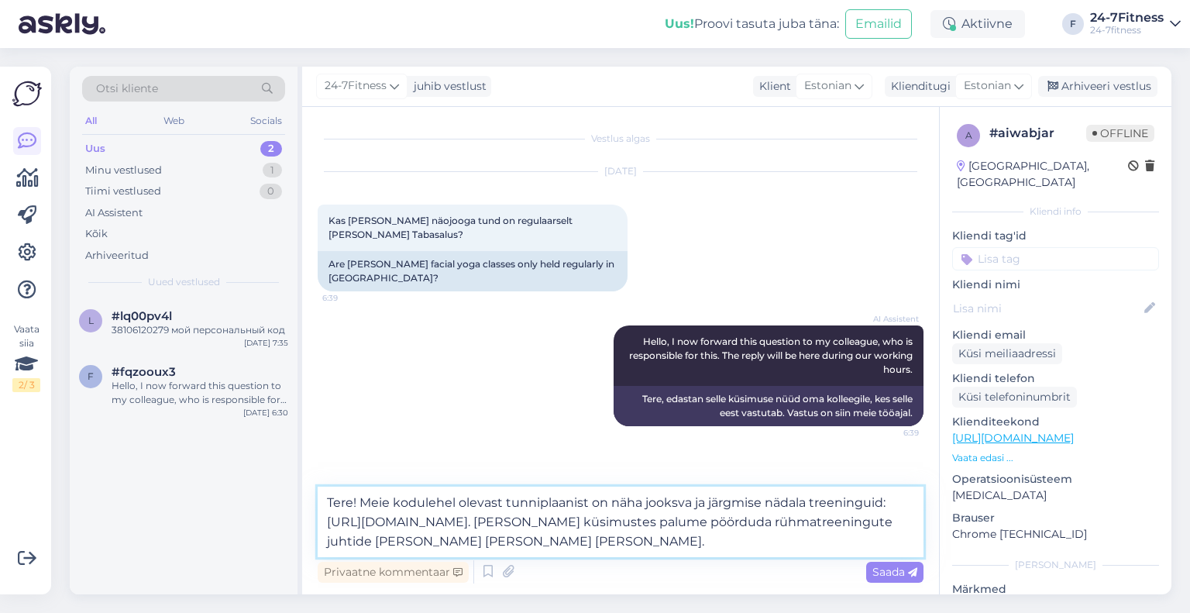
type textarea "Tere! Meie kodulehel olevast tunniplaanist on näha jooksva ja järgmise nädala t…"
click at [888, 566] on span "Saada" at bounding box center [894, 572] width 45 height 14
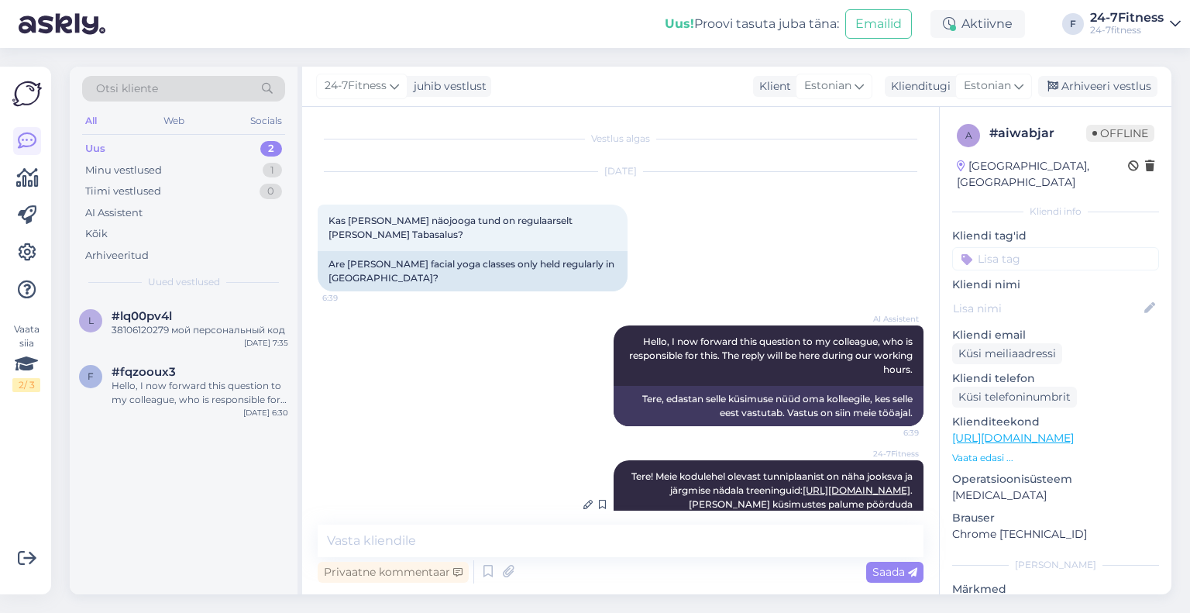
scroll to position [54, 0]
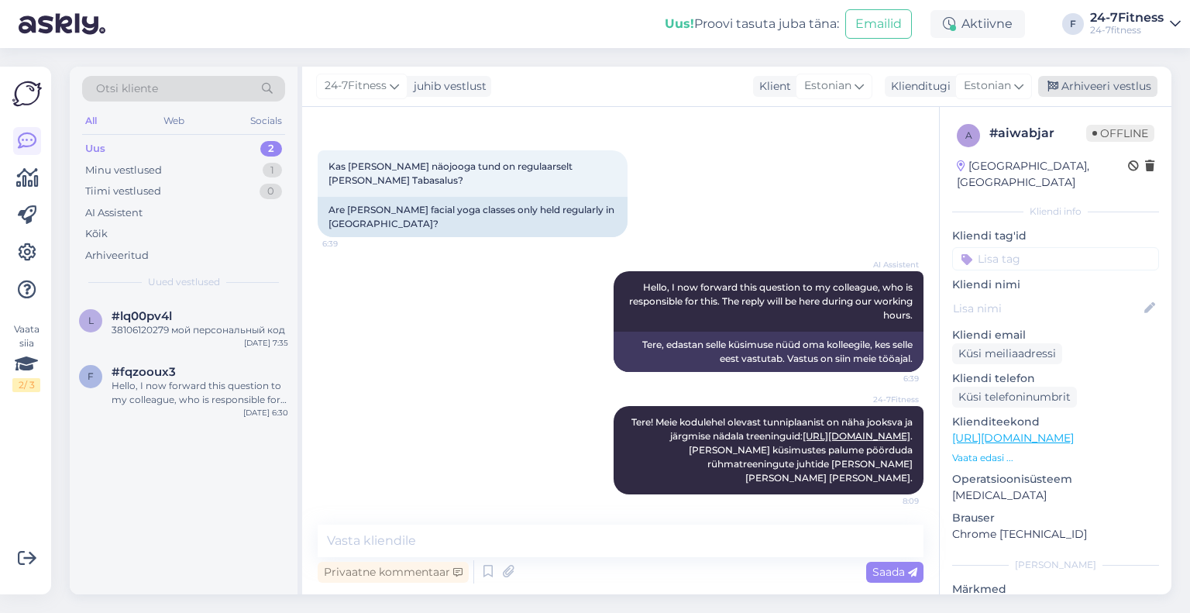
click at [1078, 88] on div "Arhiveeri vestlus" at bounding box center [1097, 86] width 119 height 21
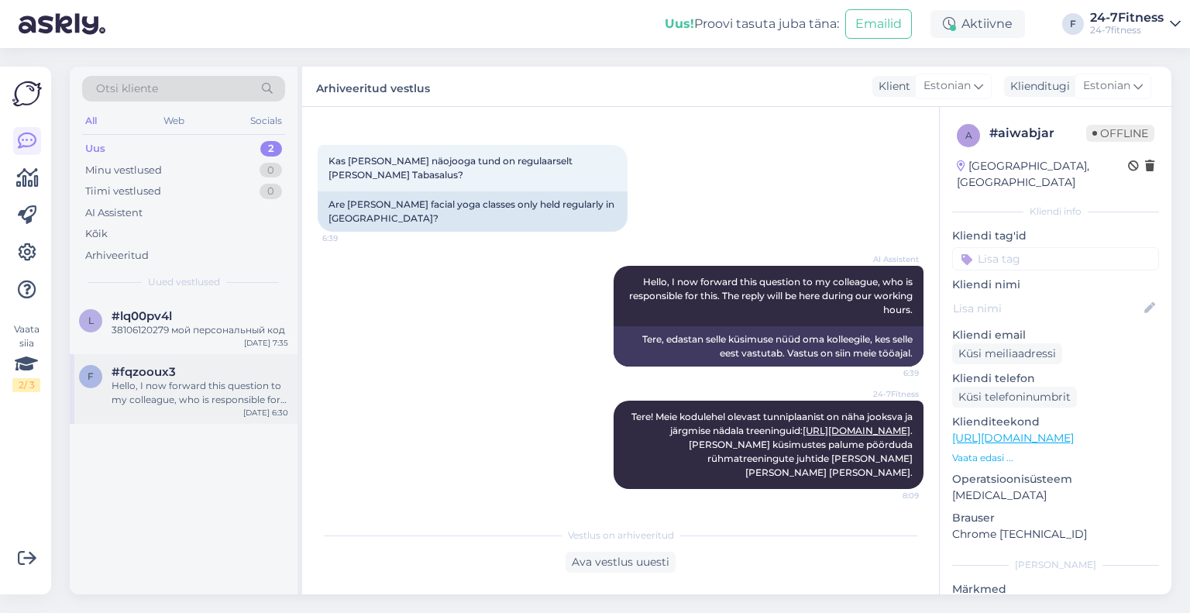
click at [240, 387] on div "Hello, I now forward this question to my colleague, who is responsible for this…" at bounding box center [200, 393] width 177 height 28
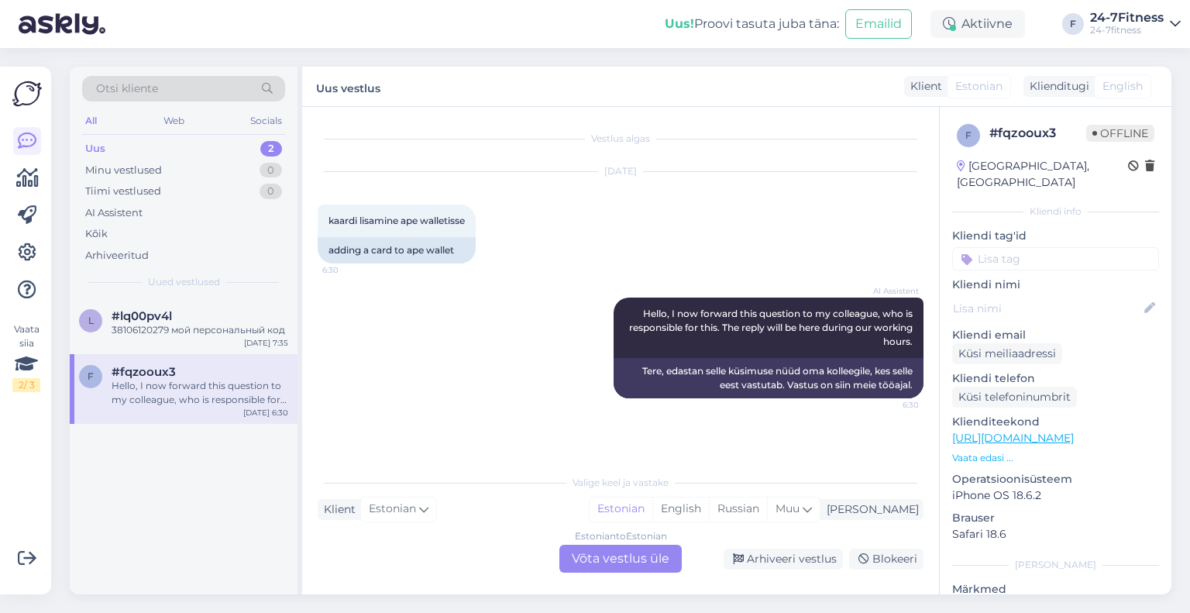
click at [634, 565] on div "Estonian to Estonian Võta vestlus üle" at bounding box center [620, 559] width 122 height 28
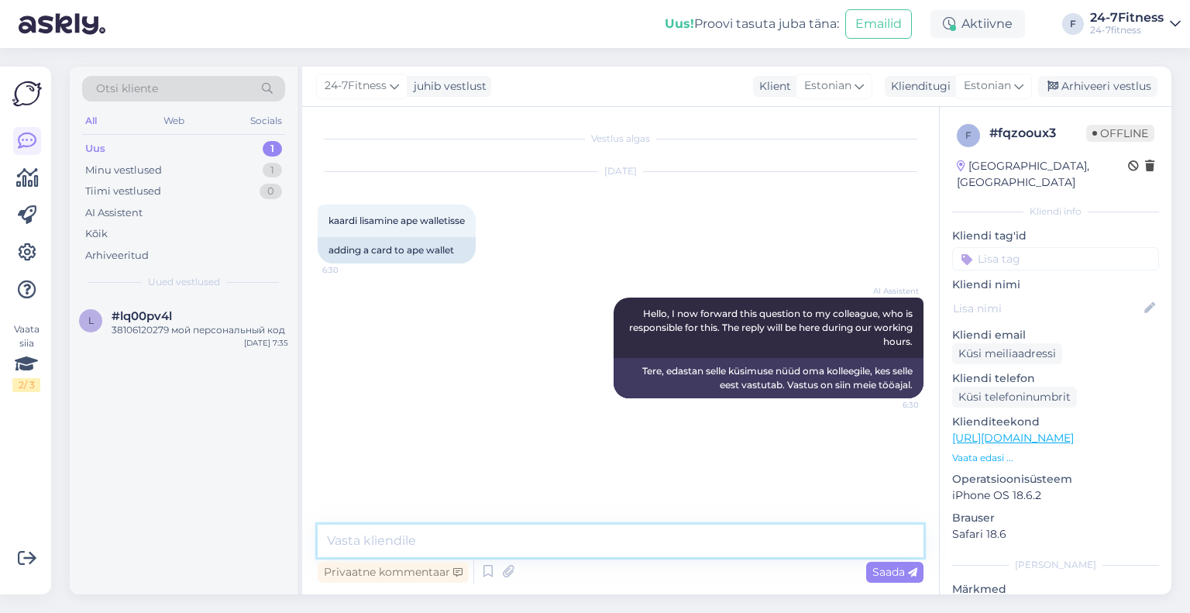
click at [609, 545] on textarea at bounding box center [621, 540] width 606 height 33
type textarea "Tere! Palun täpsustage oma küsimust."
click at [905, 574] on span "Saada" at bounding box center [894, 572] width 45 height 14
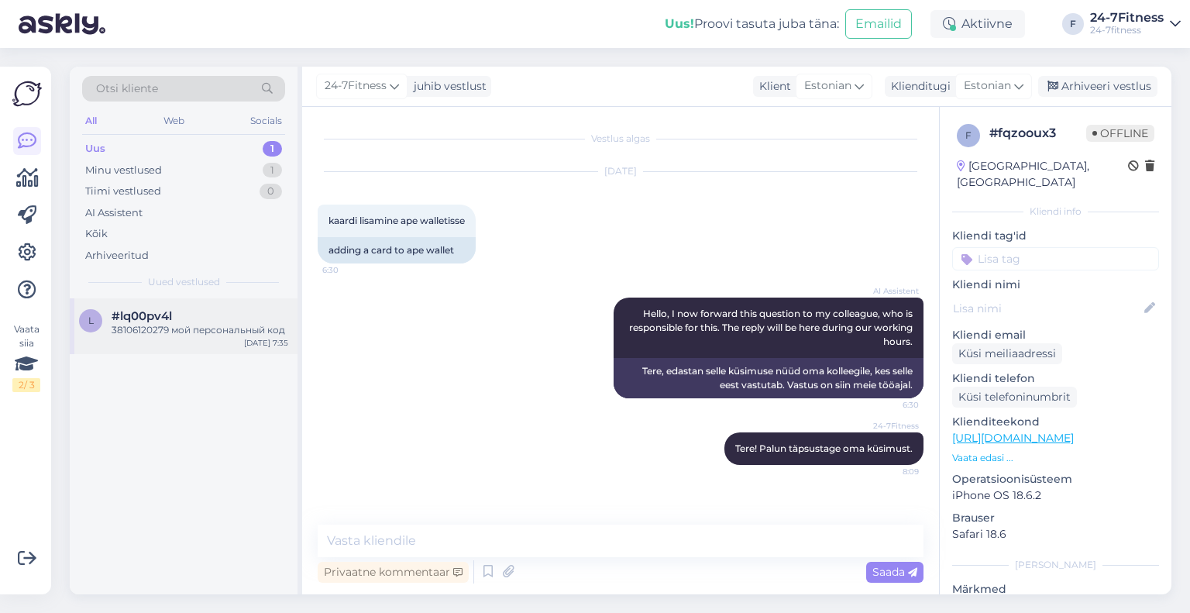
click at [244, 328] on div "38106120279 мой персональный код" at bounding box center [200, 330] width 177 height 14
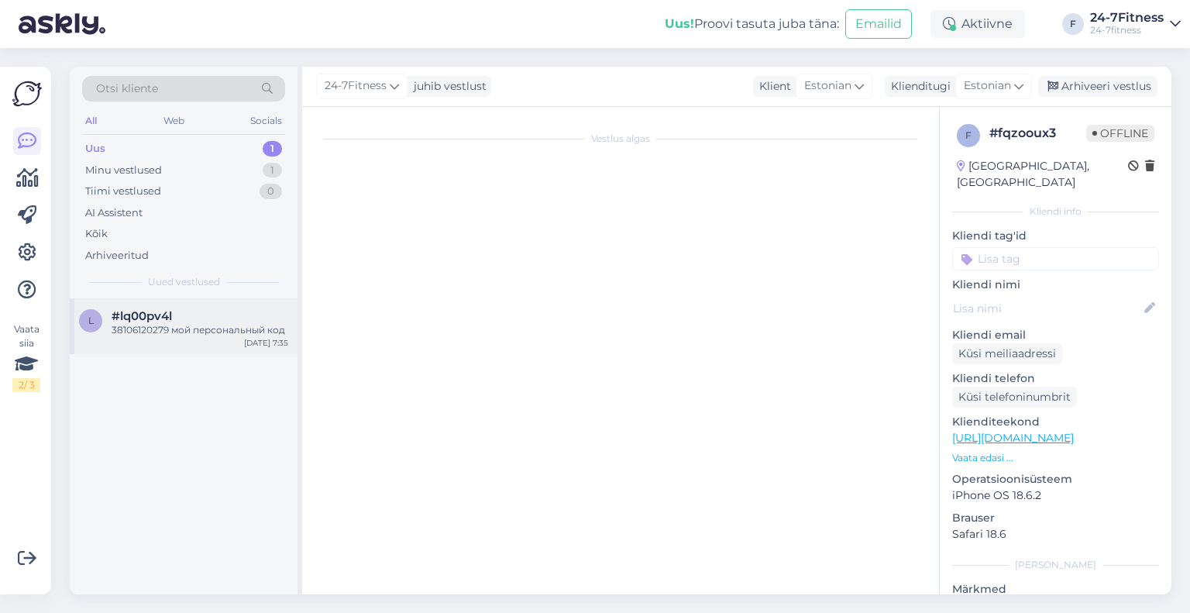
scroll to position [276, 0]
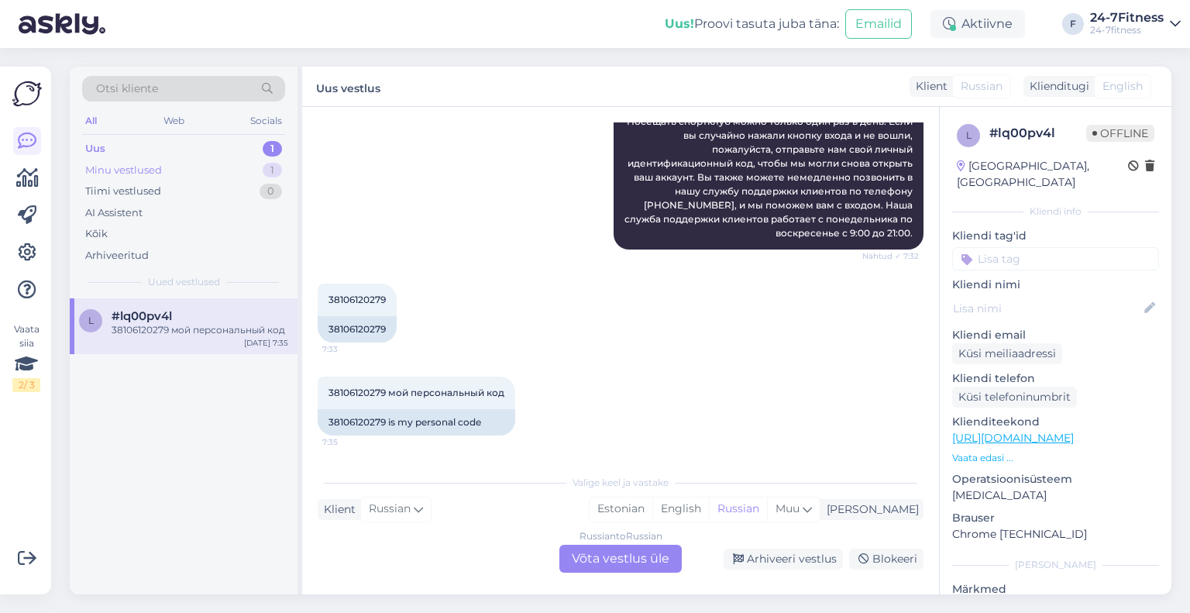
click at [166, 165] on div "Minu vestlused 1" at bounding box center [183, 171] width 203 height 22
click at [191, 312] on div "#fqzooux3" at bounding box center [200, 316] width 177 height 14
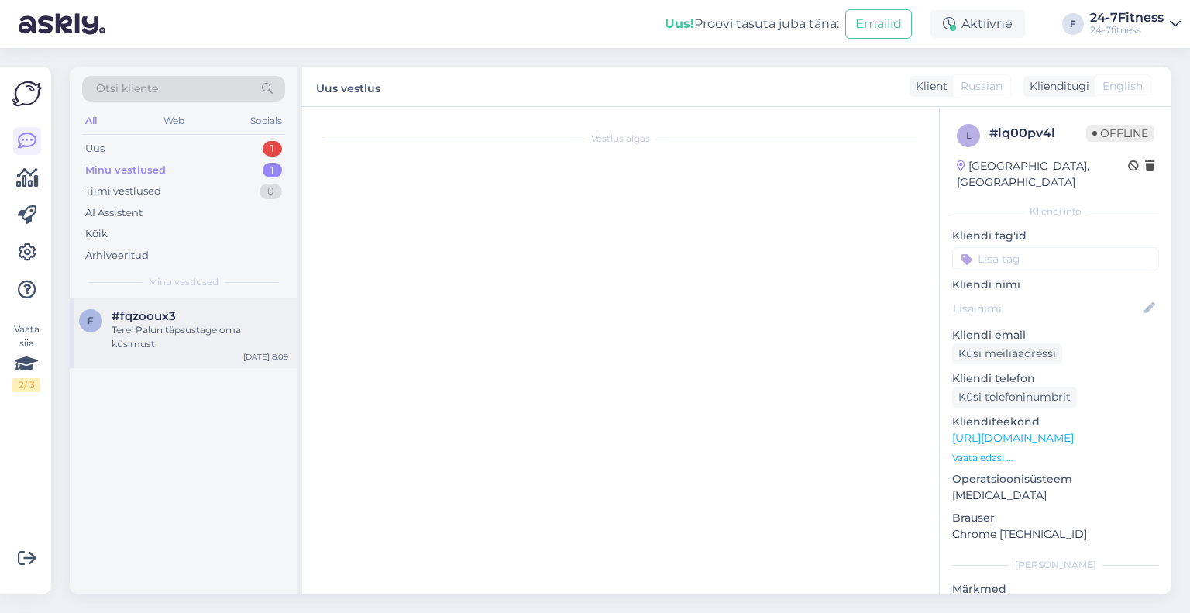
scroll to position [0, 0]
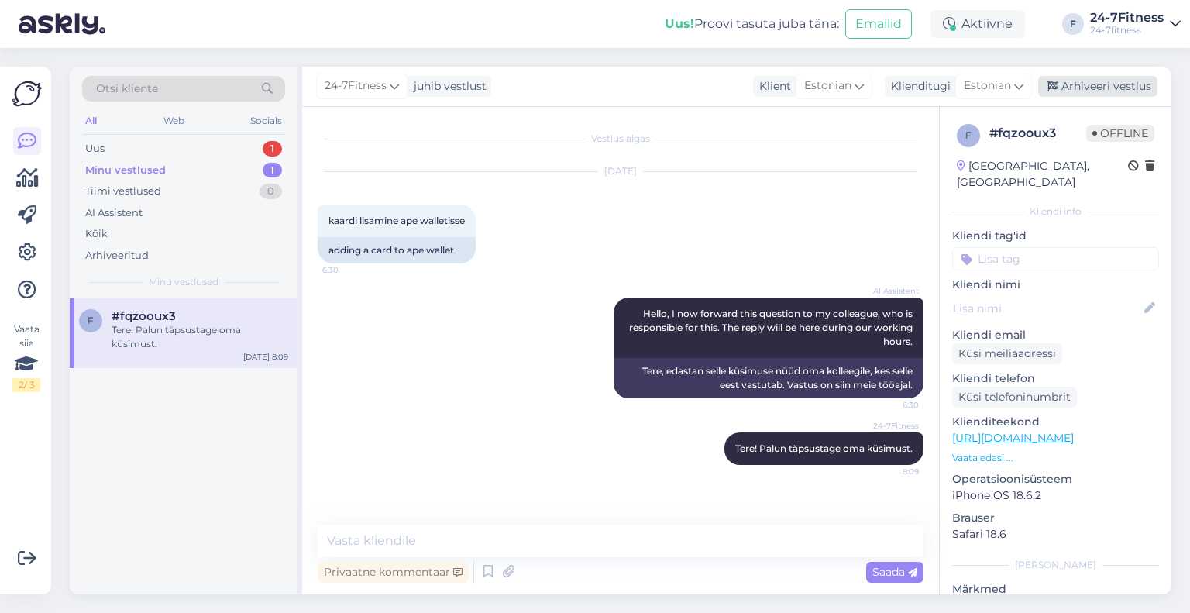
click at [1150, 82] on div "Arhiveeri vestlus" at bounding box center [1097, 86] width 119 height 21
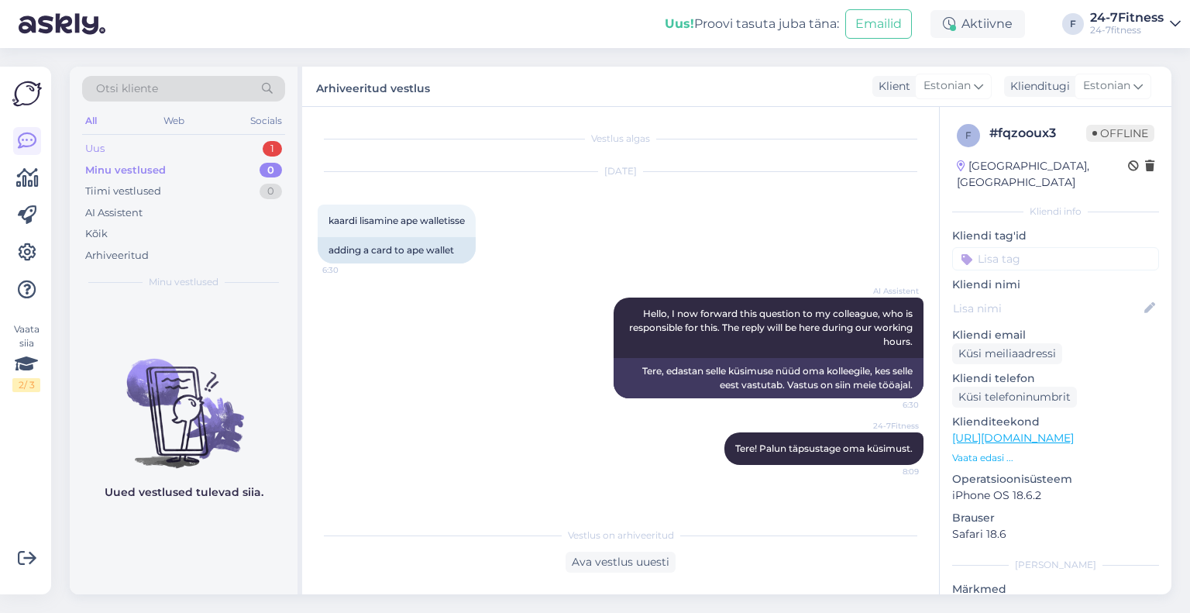
click at [210, 138] on div "Uus 1" at bounding box center [183, 149] width 203 height 22
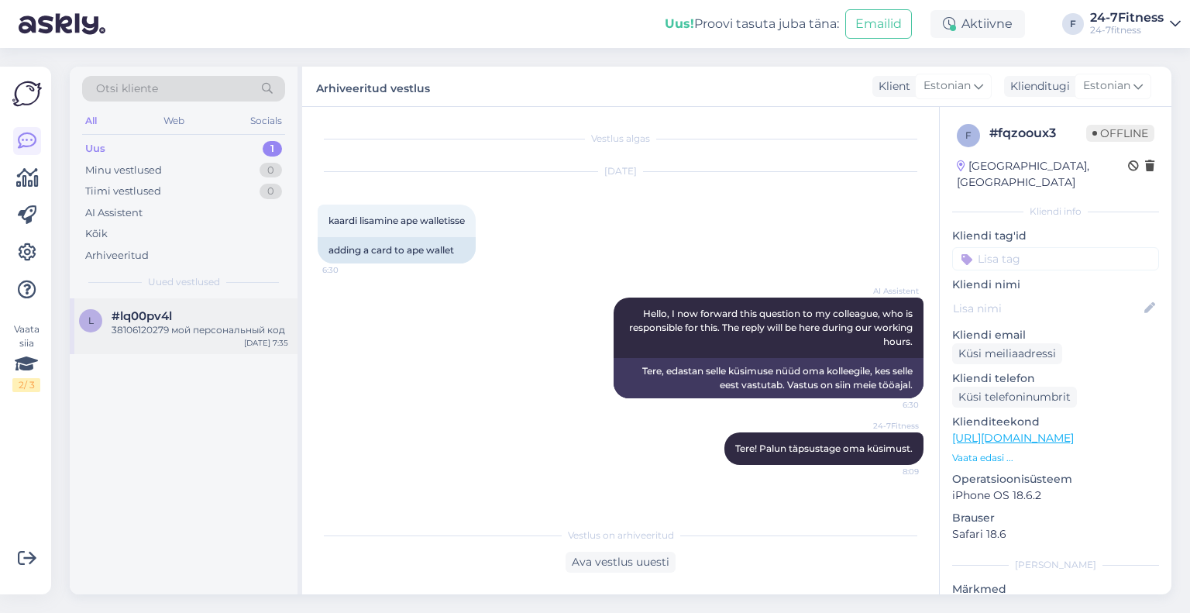
click at [215, 308] on div "l #lq00pv4l 38106120279 мой персональный код [DATE] 7:35" at bounding box center [184, 326] width 228 height 56
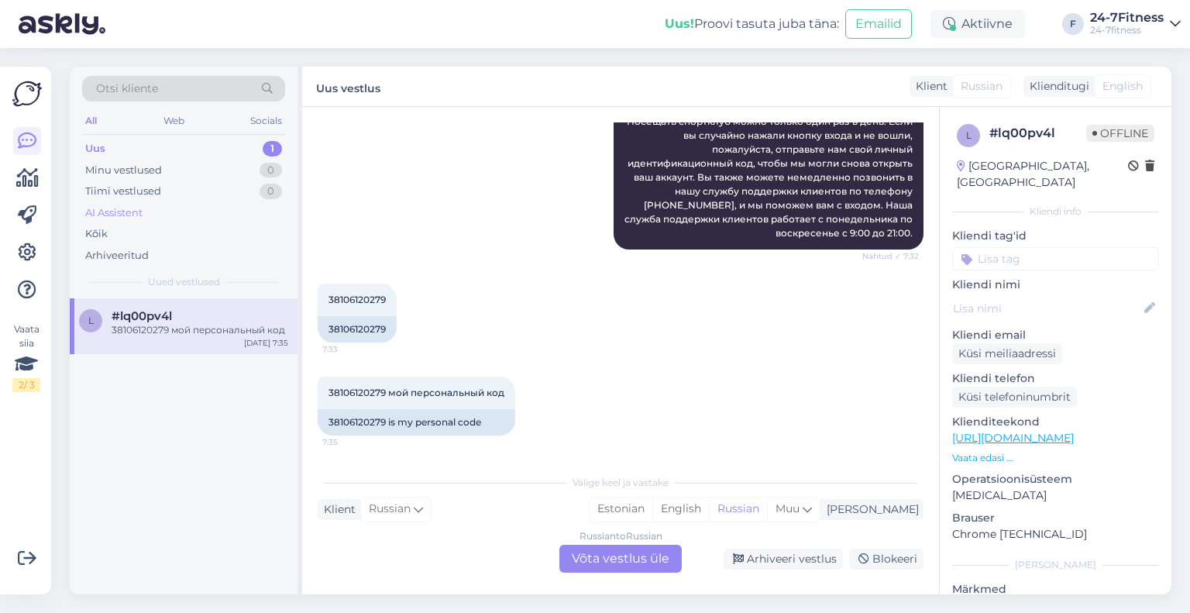
click at [177, 217] on div "AI Assistent" at bounding box center [183, 213] width 203 height 22
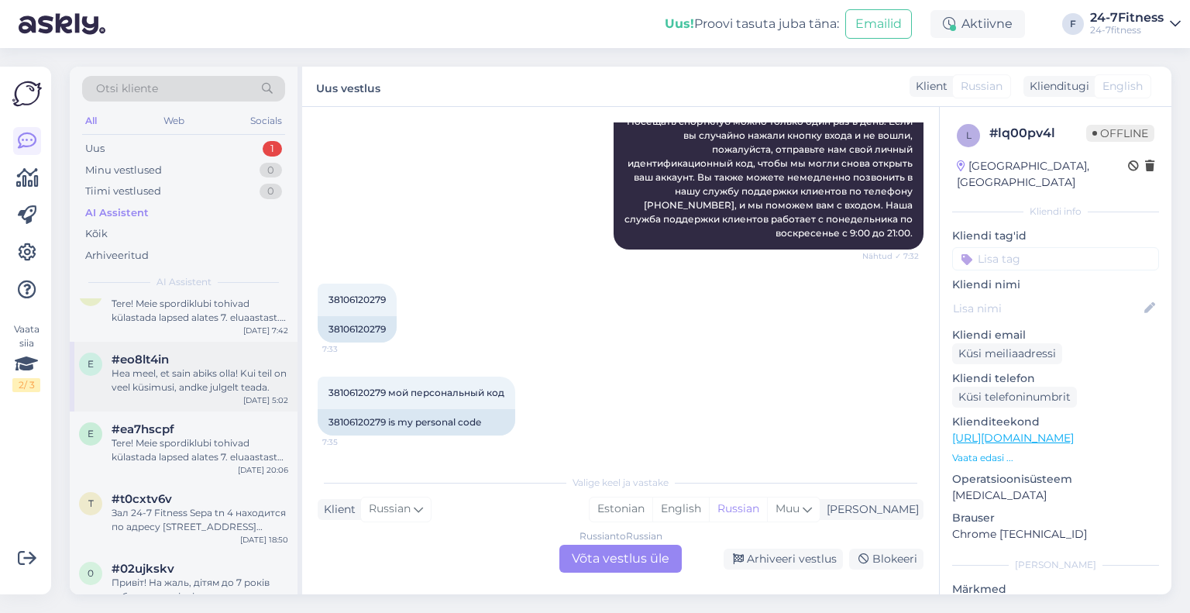
scroll to position [0, 0]
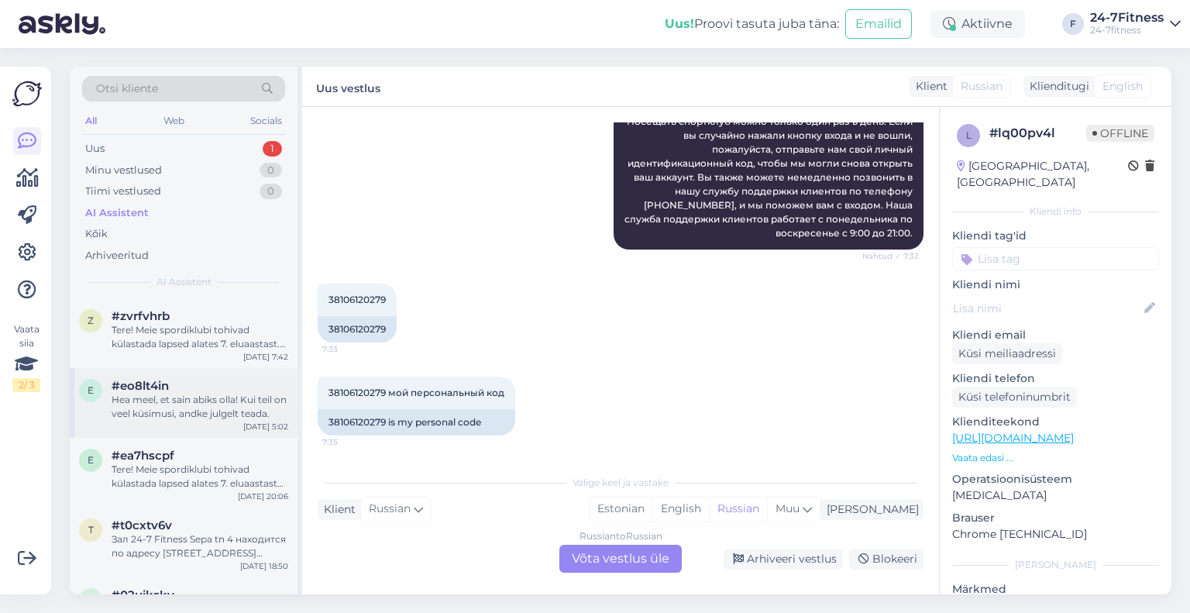
click at [198, 393] on div "Hea meel, et sain abiks olla! Kui teil on veel küsimusi, andke julgelt teada." at bounding box center [200, 407] width 177 height 28
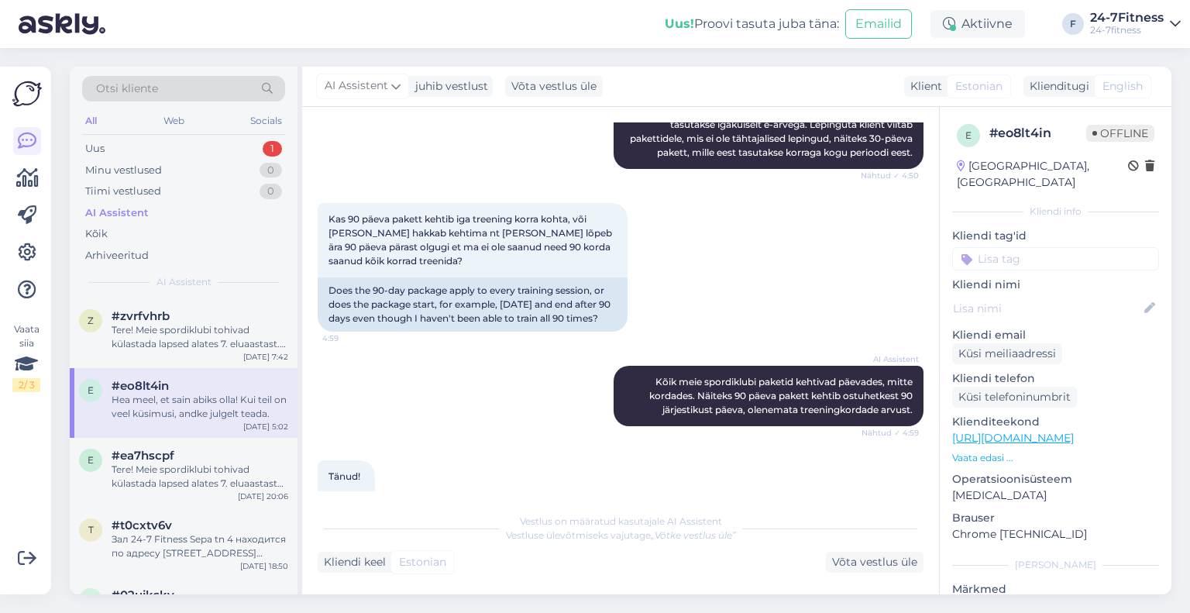
scroll to position [620, 0]
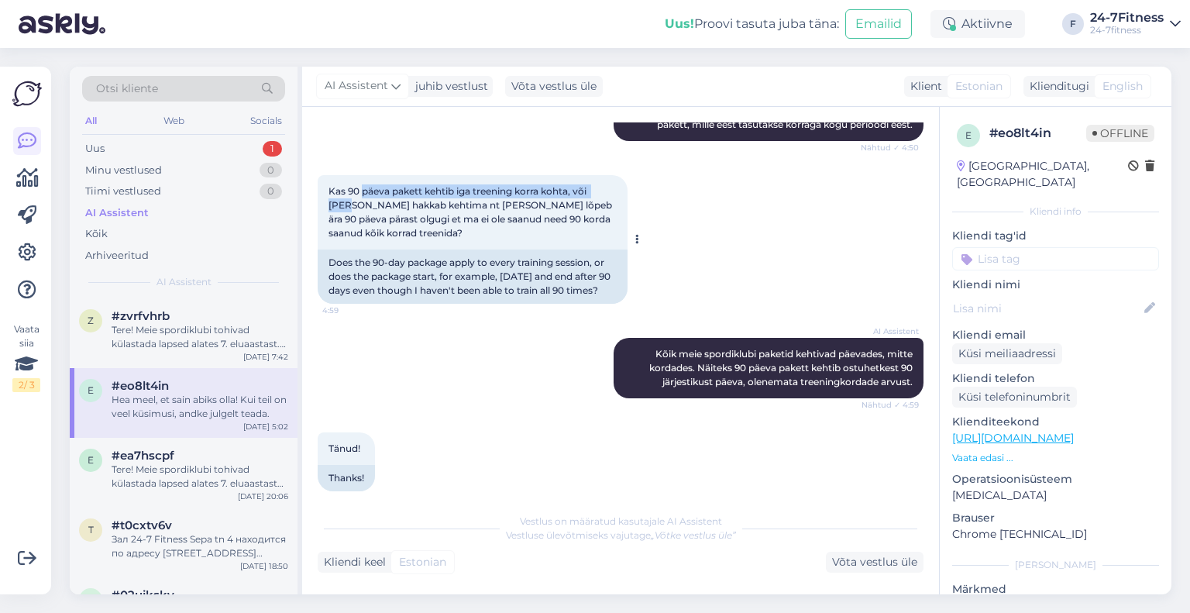
drag, startPoint x: 369, startPoint y: 208, endPoint x: 623, endPoint y: 195, distance: 254.4
click at [623, 195] on div "Kas 90 päeva pakett kehtib iga treening korra kohta, või [PERSON_NAME] hakkab k…" at bounding box center [473, 212] width 310 height 74
drag, startPoint x: 497, startPoint y: 220, endPoint x: 615, endPoint y: 221, distance: 118.5
click at [615, 221] on div "Kas 90 päeva pakett kehtib iga treening korra kohta, või [PERSON_NAME] hakkab k…" at bounding box center [473, 212] width 310 height 74
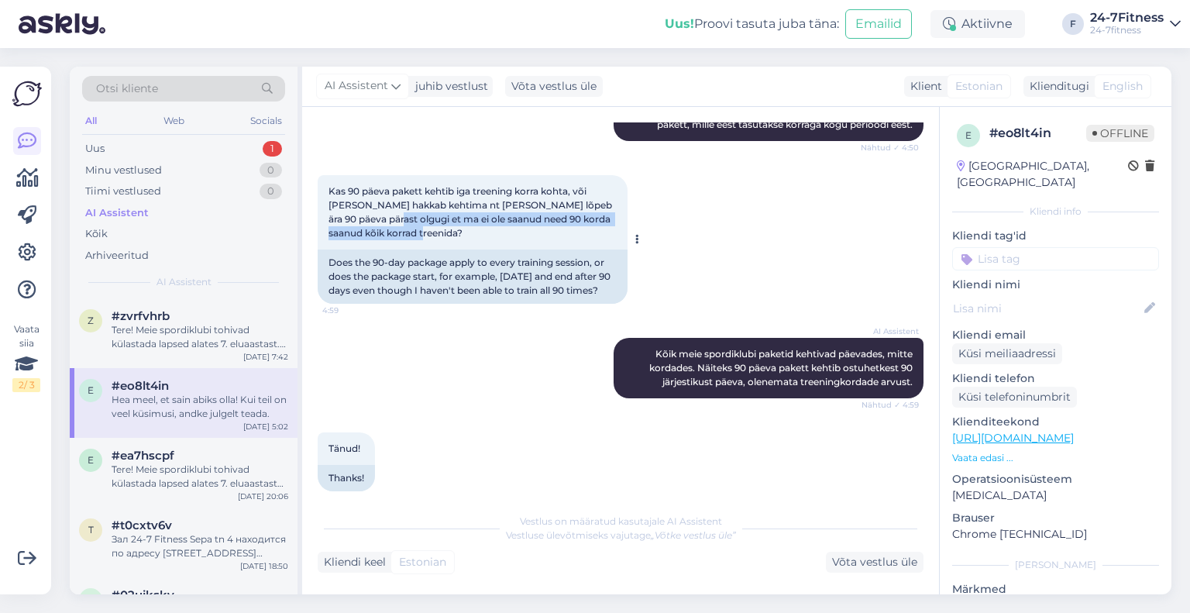
drag, startPoint x: 354, startPoint y: 232, endPoint x: 576, endPoint y: 253, distance: 222.5
click at [576, 249] on div "Kas 90 päeva pakett kehtib iga treening korra kohta, või [PERSON_NAME] hakkab k…" at bounding box center [473, 212] width 310 height 74
drag, startPoint x: 345, startPoint y: 201, endPoint x: 394, endPoint y: 206, distance: 48.3
click at [394, 206] on span "Kas 90 päeva pakett kehtib iga treening korra kohta, või [PERSON_NAME] hakkab k…" at bounding box center [471, 211] width 286 height 53
click at [350, 207] on span "Kas 90 päeva pakett kehtib iga treening korra kohta, või [PERSON_NAME] hakkab k…" at bounding box center [471, 211] width 286 height 53
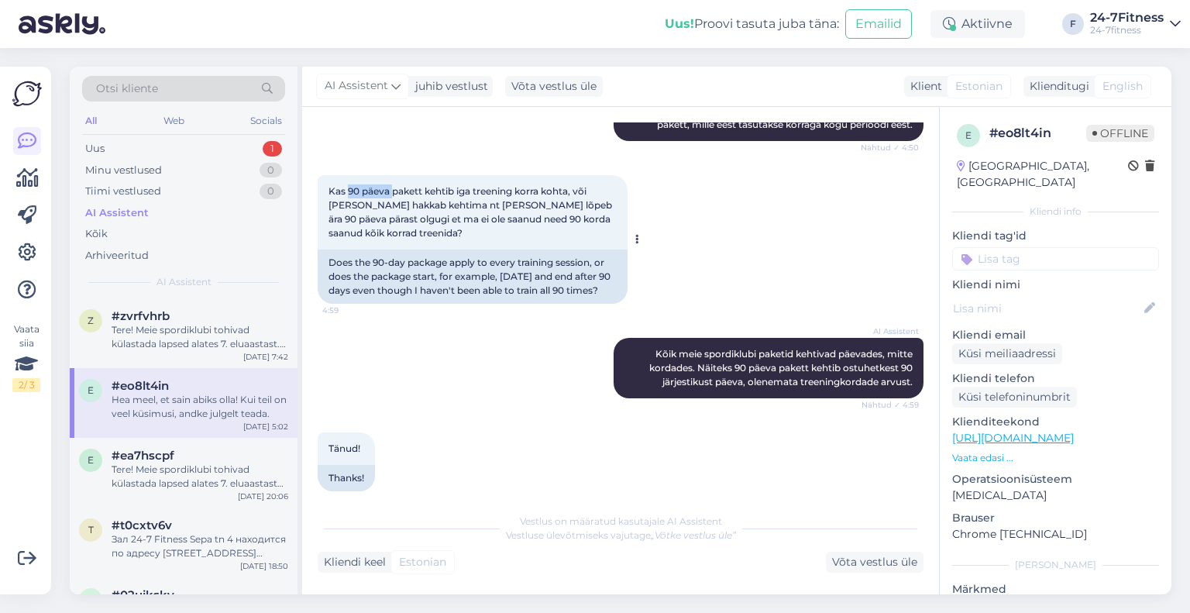
drag, startPoint x: 349, startPoint y: 205, endPoint x: 392, endPoint y: 205, distance: 43.4
click at [392, 205] on span "Kas 90 päeva pakett kehtib iga treening korra kohta, või [PERSON_NAME] hakkab k…" at bounding box center [471, 211] width 286 height 53
drag, startPoint x: 484, startPoint y: 239, endPoint x: 523, endPoint y: 235, distance: 39.0
click at [523, 235] on div "Kas 90 päeva pakett kehtib iga treening korra kohta, või [PERSON_NAME] hakkab k…" at bounding box center [473, 212] width 310 height 74
drag, startPoint x: 352, startPoint y: 201, endPoint x: 397, endPoint y: 202, distance: 44.2
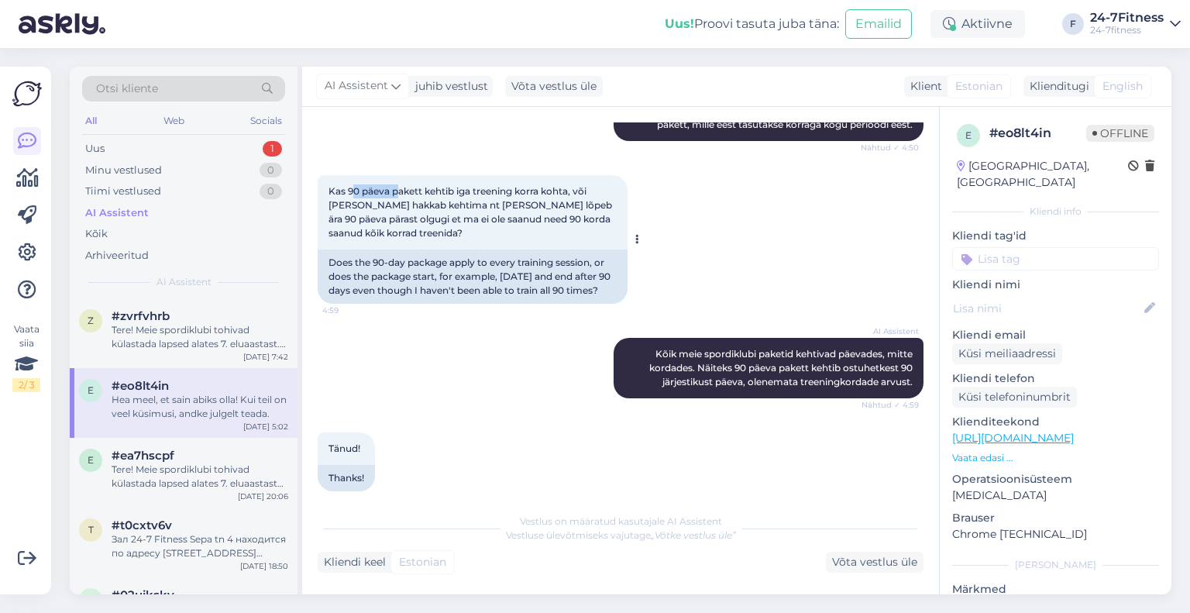
click at [397, 202] on span "Kas 90 päeva pakett kehtib iga treening korra kohta, või [PERSON_NAME] hakkab k…" at bounding box center [471, 211] width 286 height 53
click at [431, 415] on div "AI Assistent Kõik meie spordiklubi paketid kehtivad päevades, mitte kordades. N…" at bounding box center [621, 368] width 606 height 95
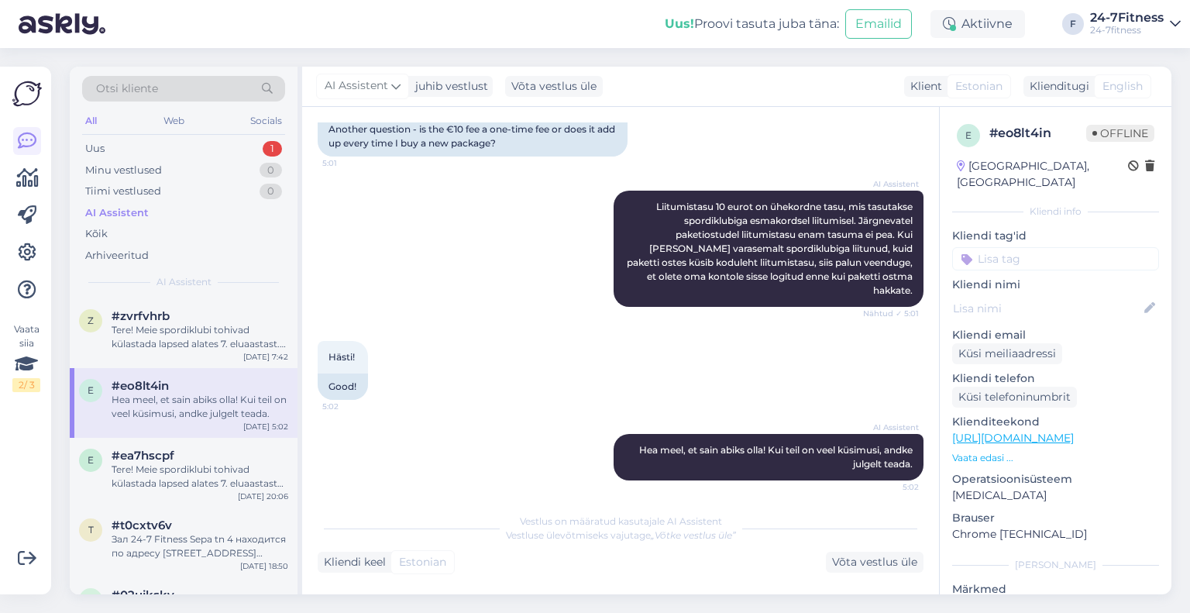
scroll to position [1162, 0]
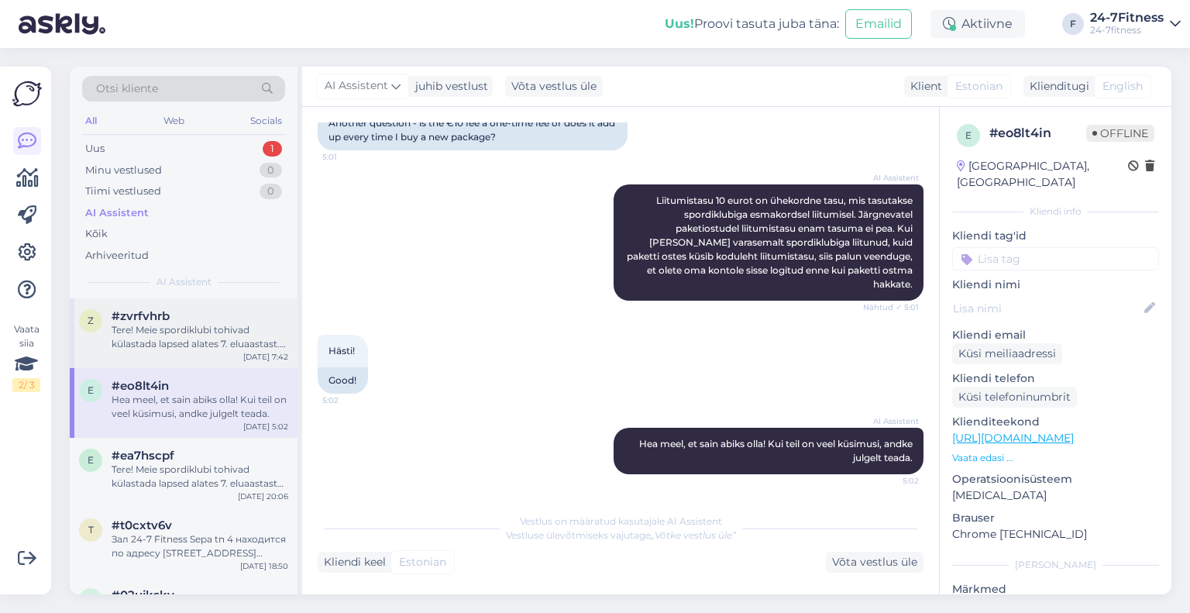
click at [197, 349] on div "Tere! Meie spordiklubi tohivad külastada lapsed alates 7. eluaastast. Sisenemis…" at bounding box center [200, 337] width 177 height 28
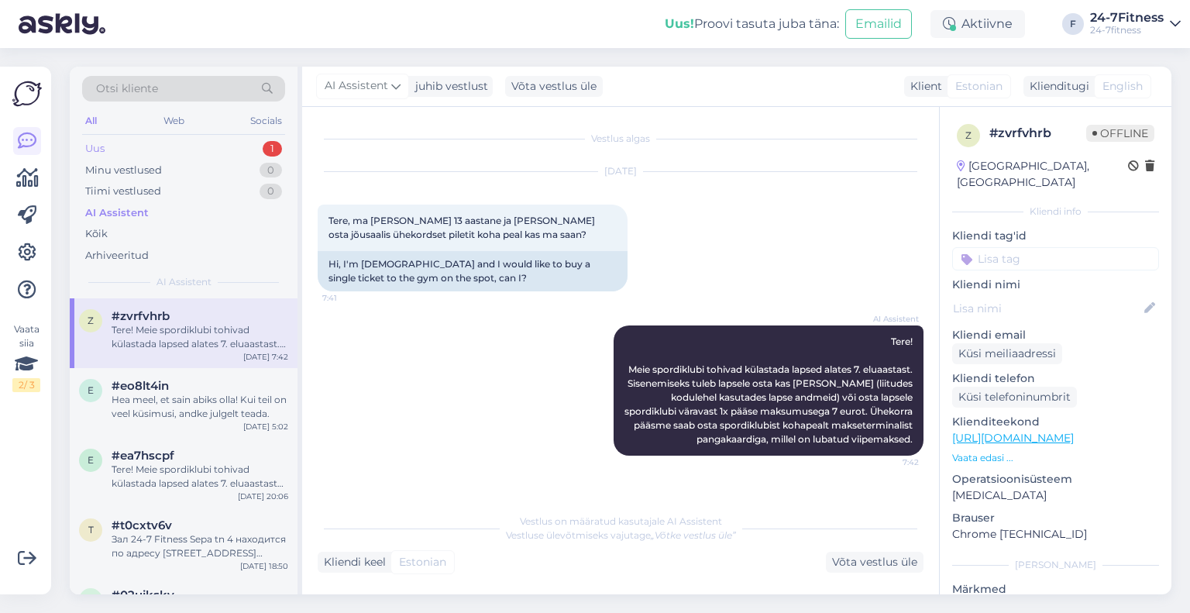
click at [199, 139] on div "Uus 1" at bounding box center [183, 149] width 203 height 22
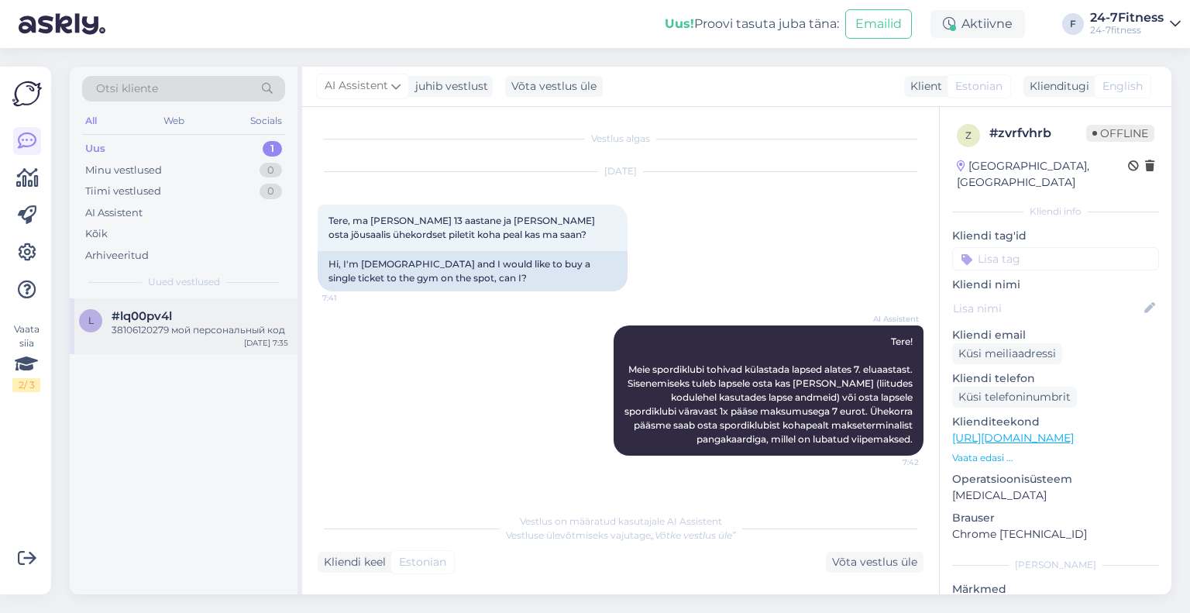
click at [227, 334] on div "38106120279 мой персональный код" at bounding box center [200, 330] width 177 height 14
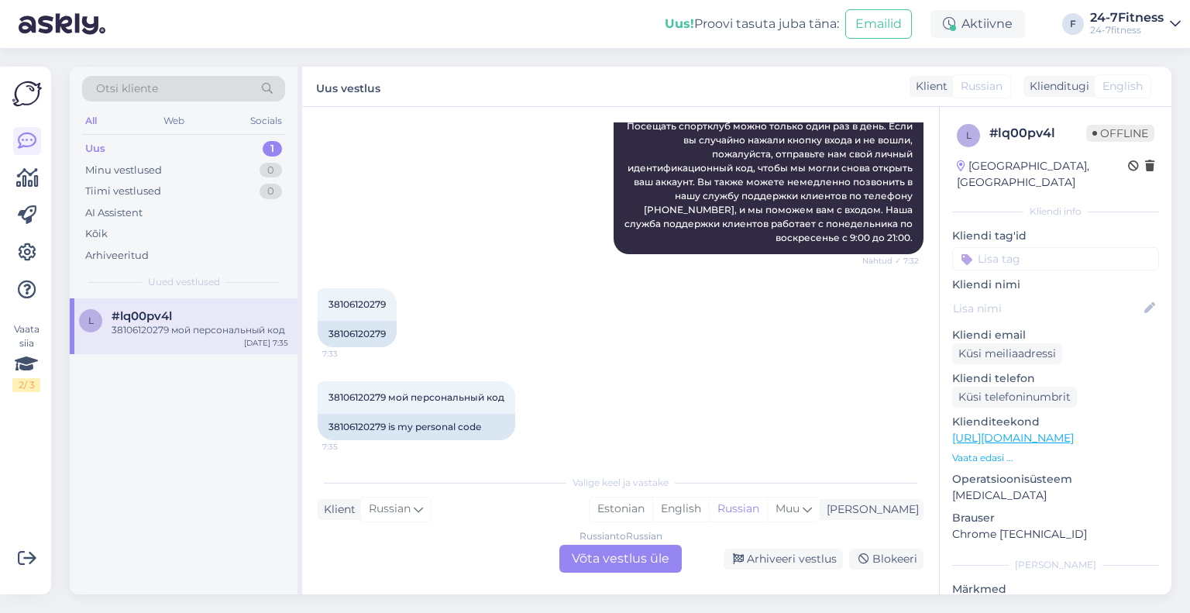
scroll to position [276, 0]
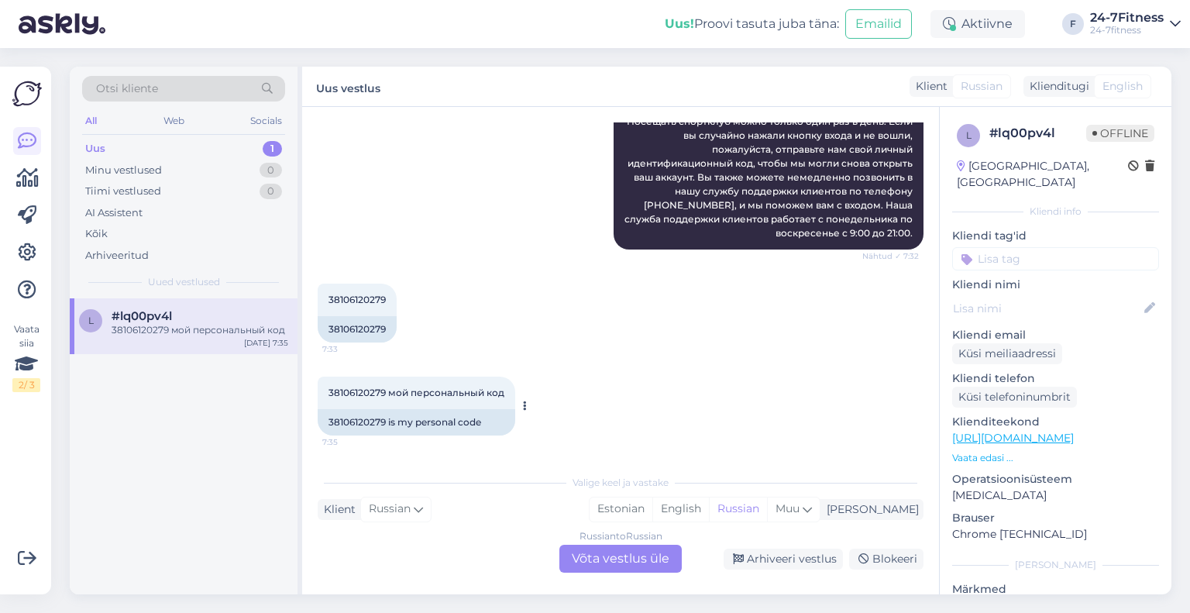
click at [331, 390] on span "38106120279 мой персональный код" at bounding box center [416, 393] width 176 height 12
click at [332, 390] on span "38106120279 мой персональный код" at bounding box center [416, 393] width 176 height 12
copy span "38106120279"
click at [651, 563] on div "Russian to Russian Võta vestlus üle" at bounding box center [620, 559] width 122 height 28
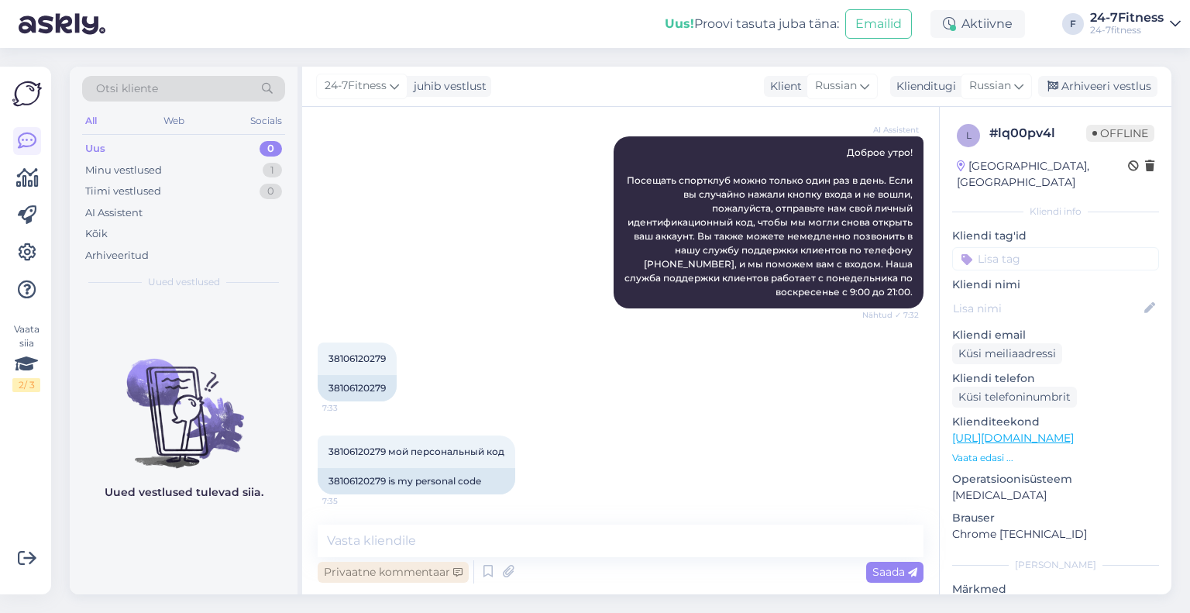
click at [397, 574] on div "Privaatne kommentaar" at bounding box center [393, 572] width 151 height 21
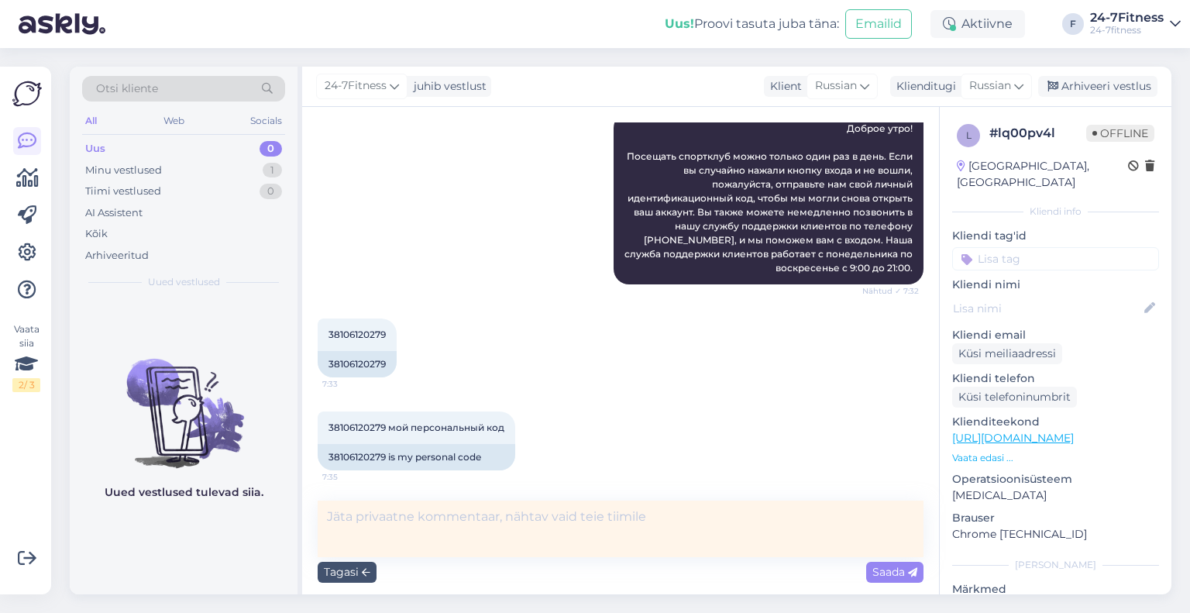
click at [503, 510] on textarea at bounding box center [621, 528] width 606 height 57
click at [473, 519] on textarea "Kliendile vastatud meiliteel." at bounding box center [621, 528] width 606 height 57
click at [567, 514] on textarea "Kliendile vastatud [PERSON_NAME]." at bounding box center [621, 528] width 606 height 57
type textarea "Kliendile vastatud [PERSON_NAME]."
click at [872, 570] on span "Saada" at bounding box center [894, 572] width 45 height 14
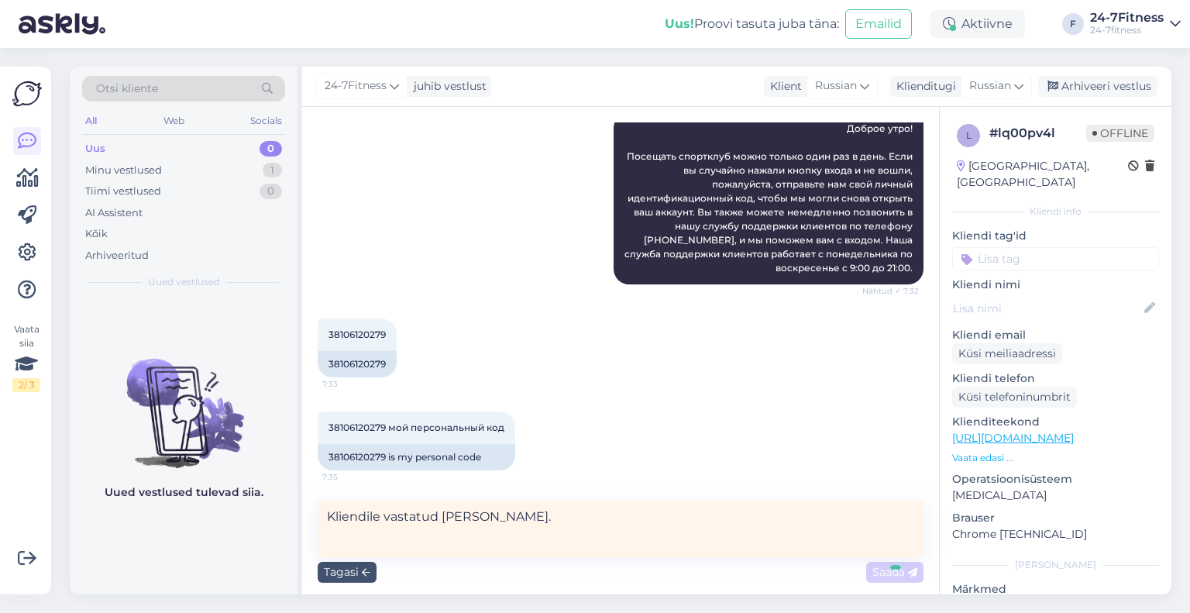
scroll to position [284, 0]
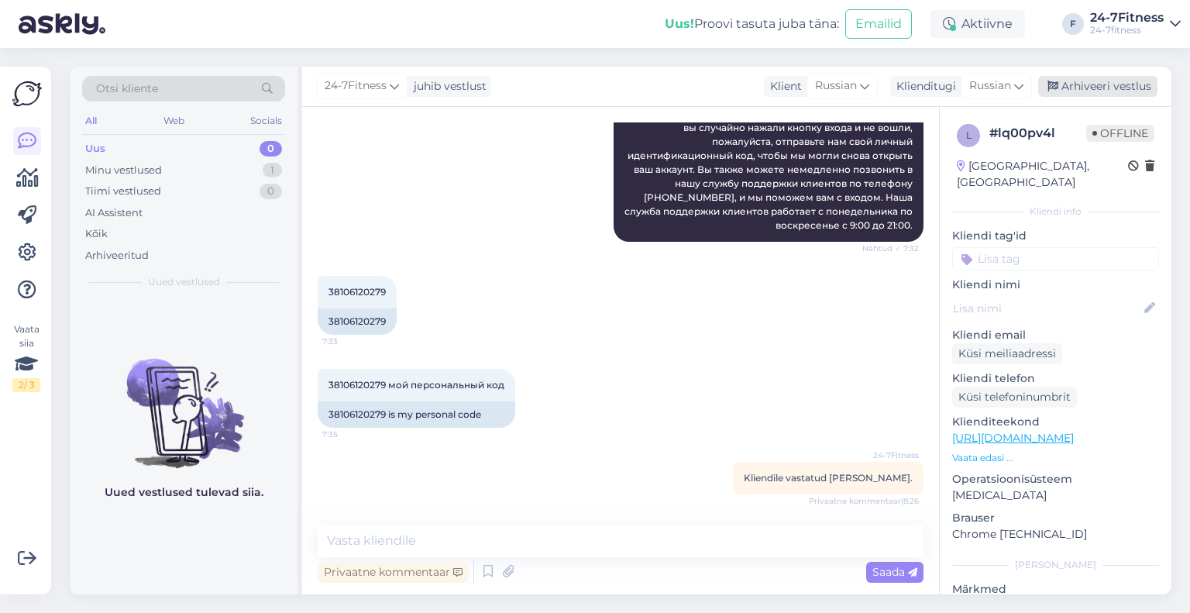
click at [1067, 88] on div "Arhiveeri vestlus" at bounding box center [1097, 86] width 119 height 21
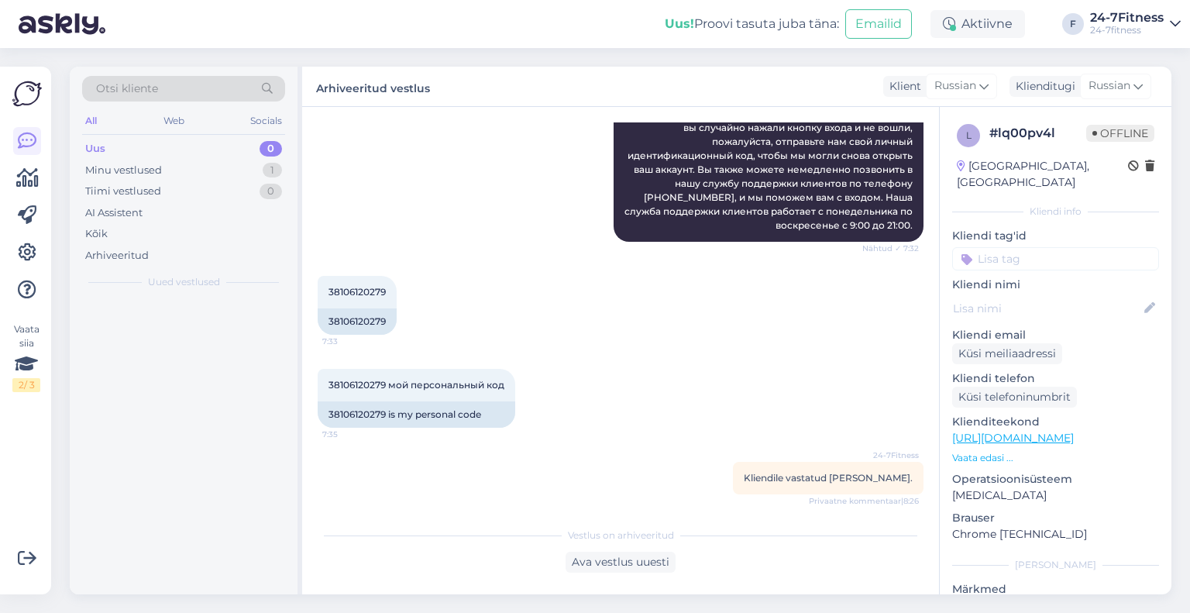
scroll to position [289, 0]
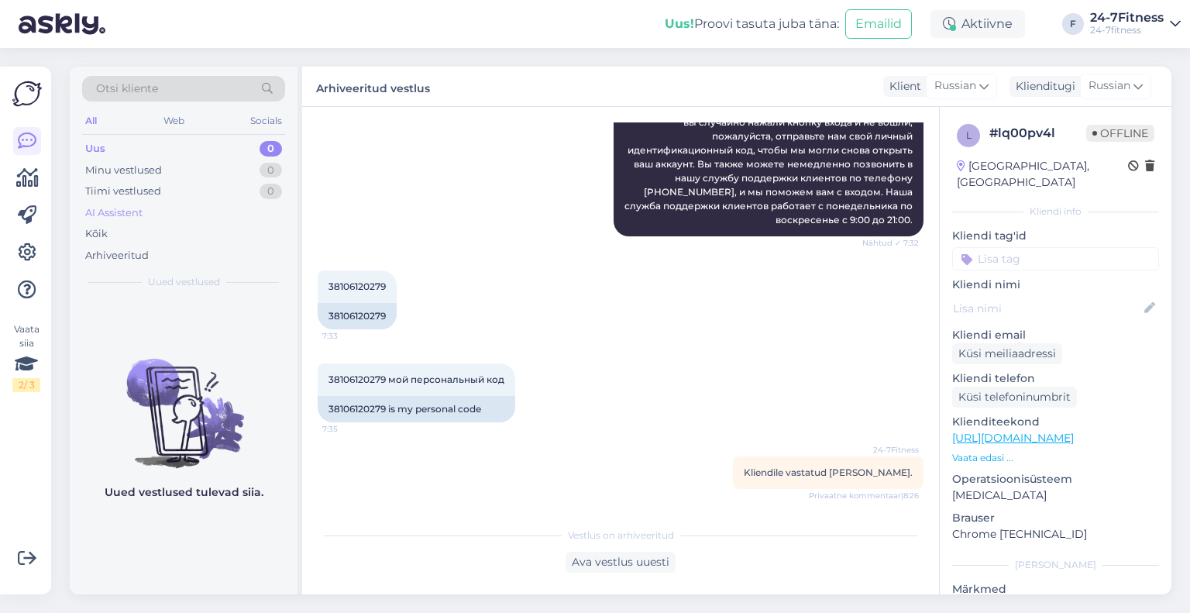
click at [132, 213] on div "AI Assistent" at bounding box center [113, 212] width 57 height 15
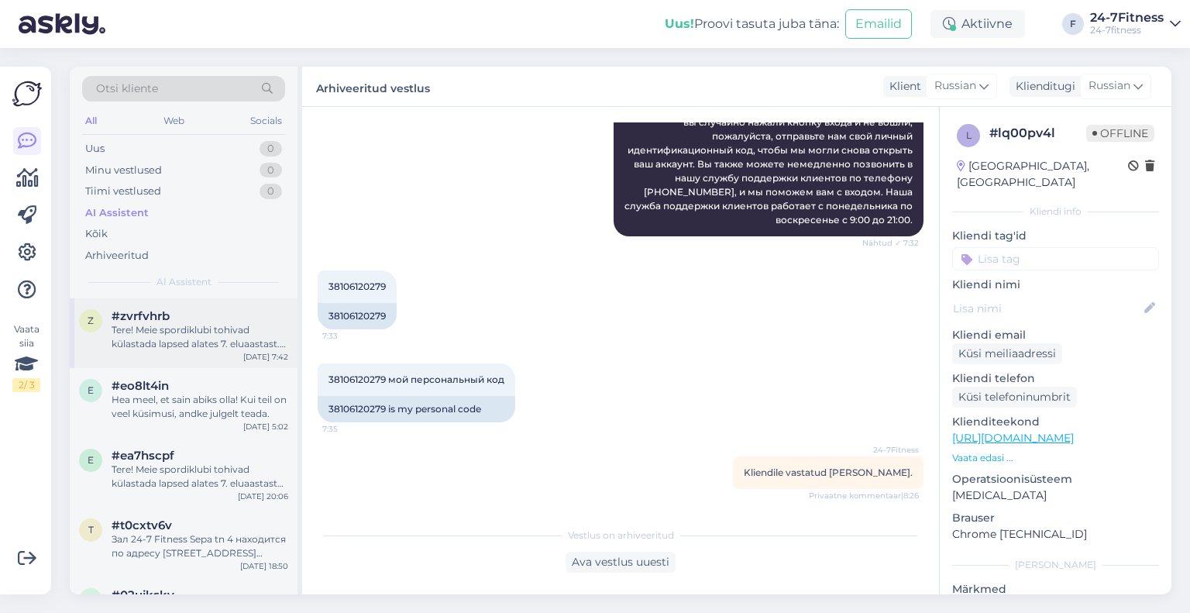
click at [230, 328] on div "Tere! Meie spordiklubi tohivad külastada lapsed alates 7. eluaastast. Sisenemis…" at bounding box center [200, 337] width 177 height 28
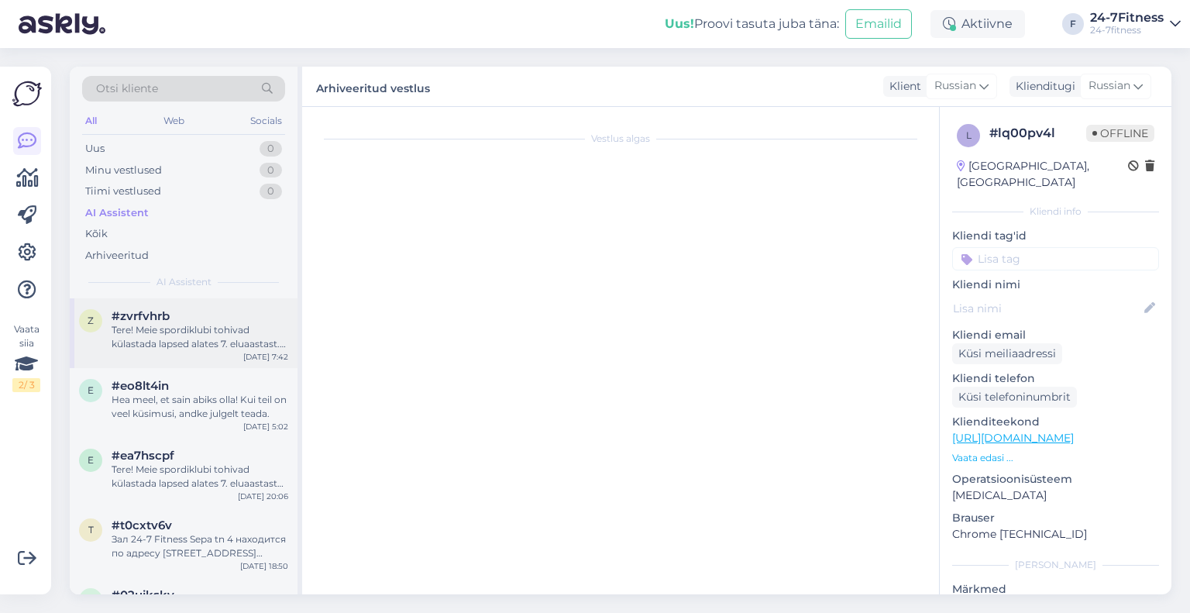
scroll to position [0, 0]
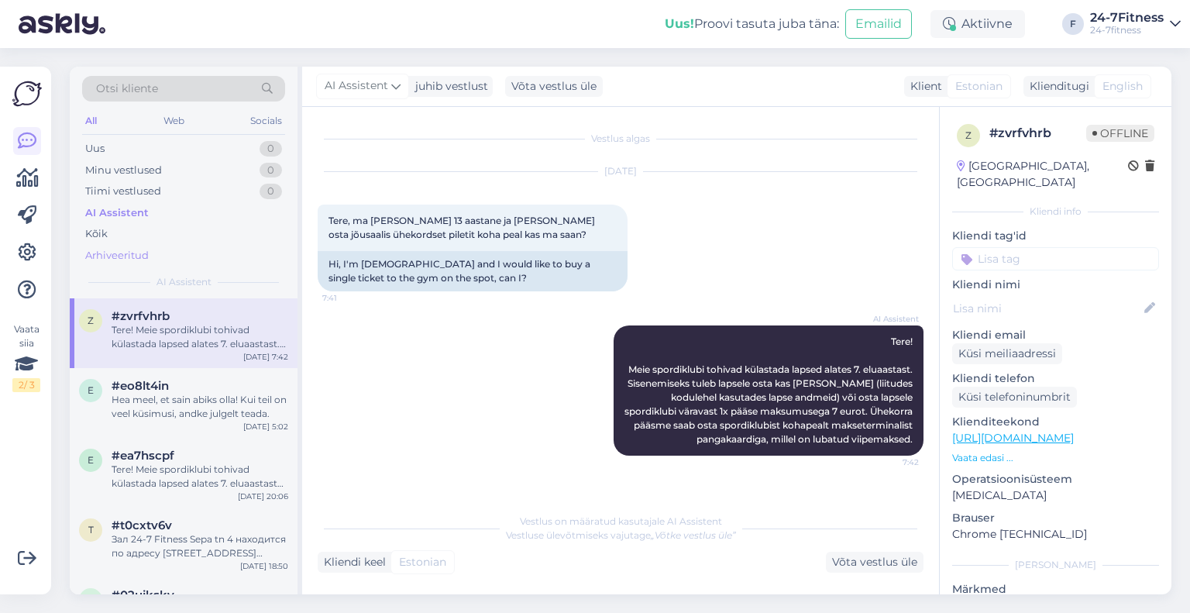
click at [135, 248] on div "Arhiveeritud" at bounding box center [117, 255] width 64 height 15
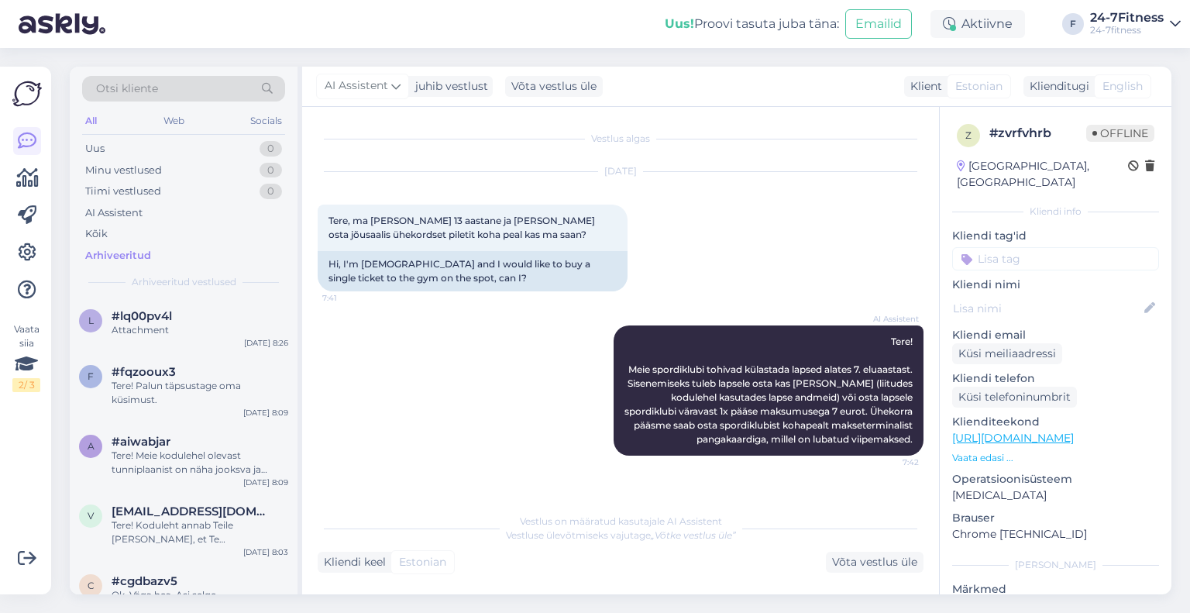
click at [163, 328] on div "Attachment" at bounding box center [200, 330] width 177 height 14
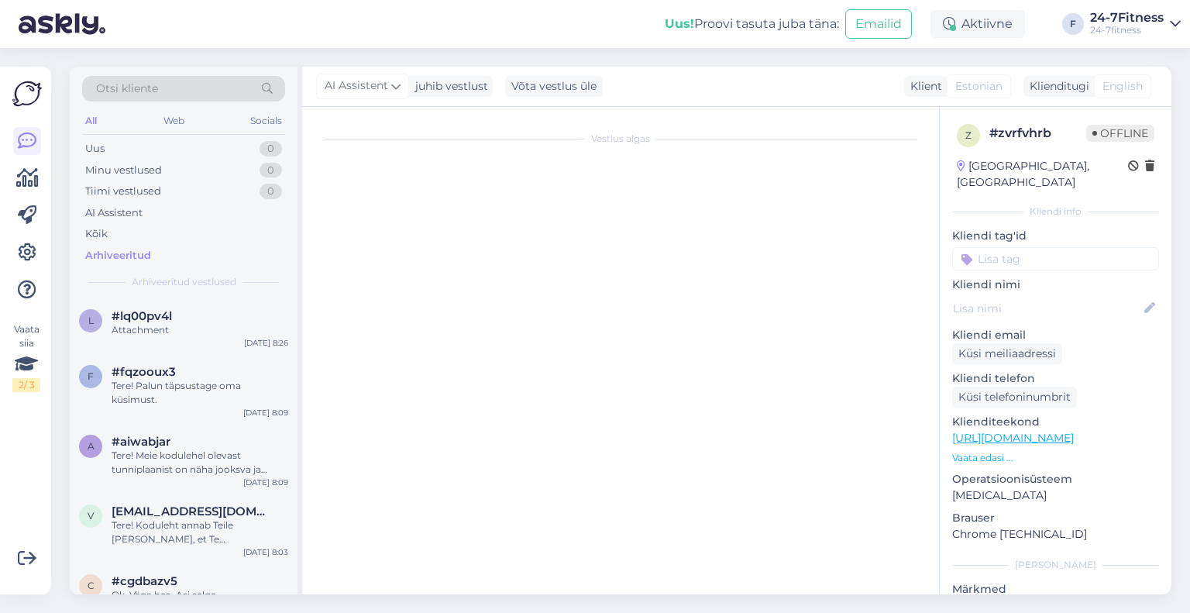
scroll to position [289, 0]
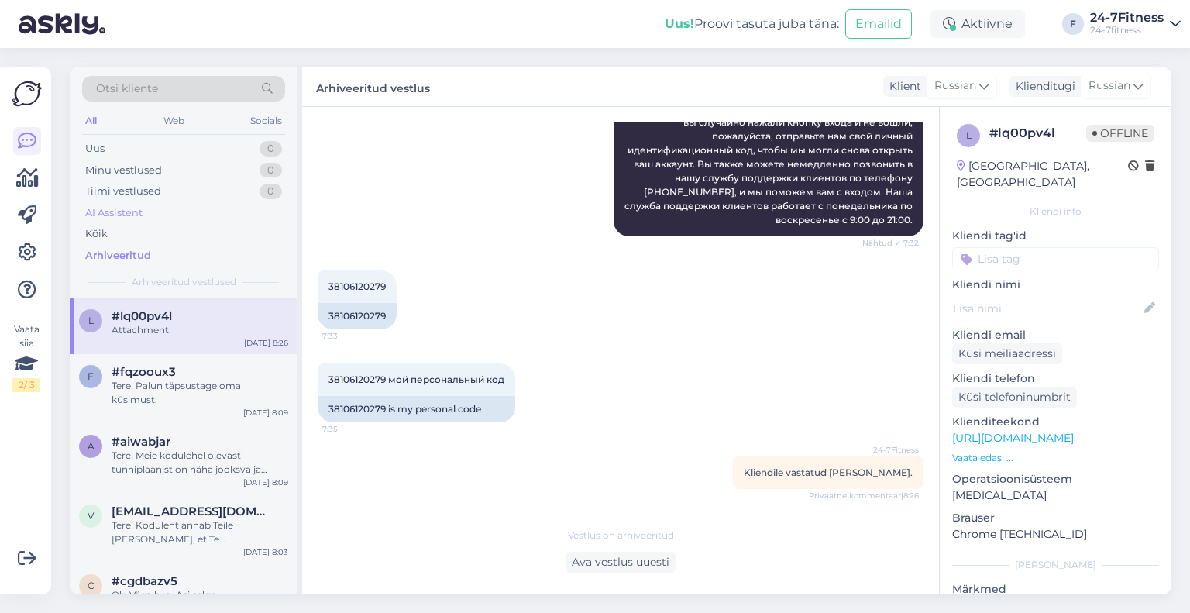
click at [143, 212] on div "AI Assistent" at bounding box center [113, 212] width 57 height 15
